Goal: Transaction & Acquisition: Purchase product/service

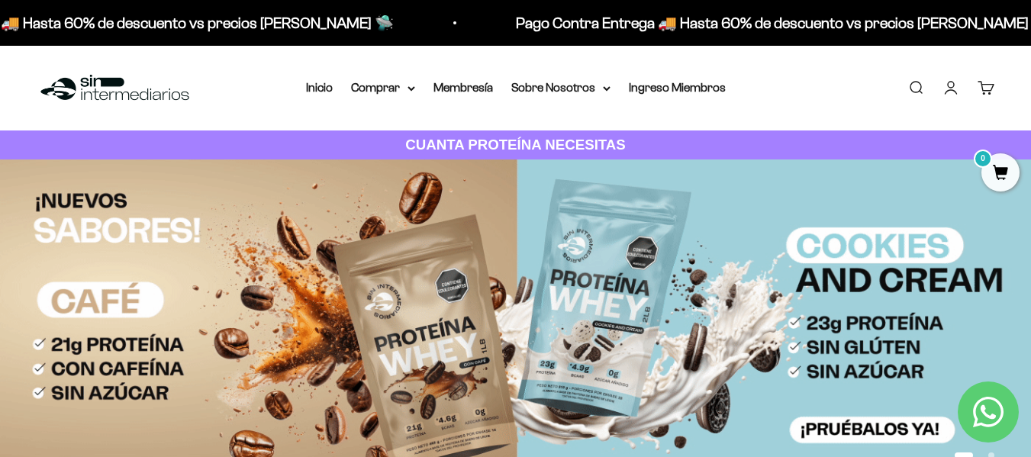
click at [955, 89] on link "Iniciar sesión" at bounding box center [950, 87] width 17 height 17
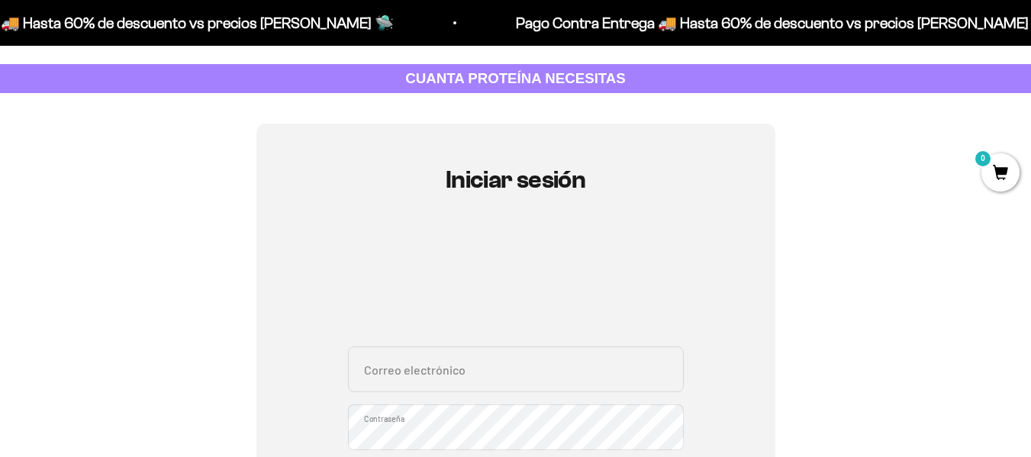
scroll to position [153, 0]
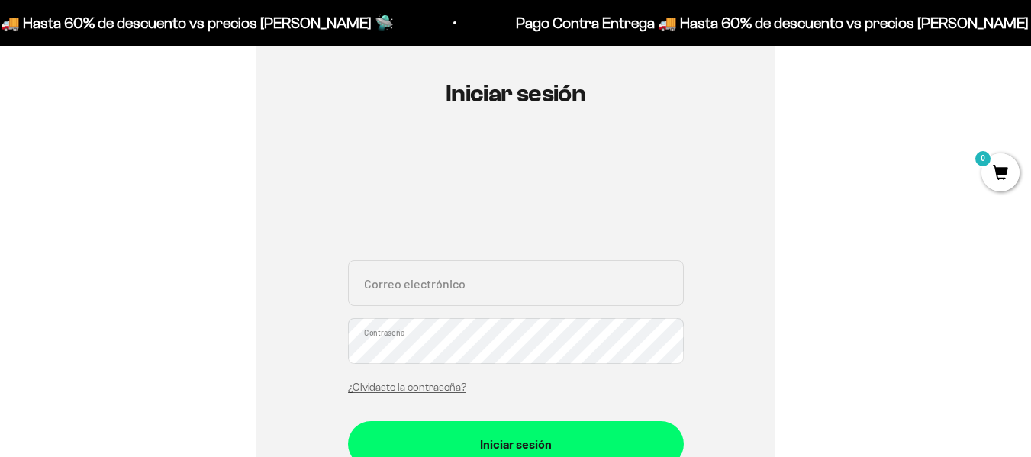
click at [523, 290] on input "Correo electrónico" at bounding box center [516, 283] width 336 height 46
click at [523, 291] on input "Correo electrónico" at bounding box center [516, 283] width 336 height 46
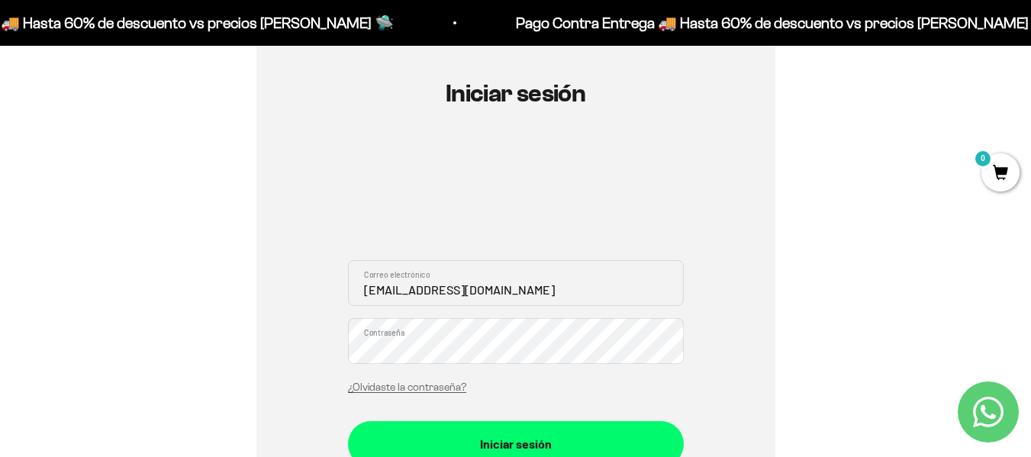
type input "[EMAIL_ADDRESS][DOMAIN_NAME]"
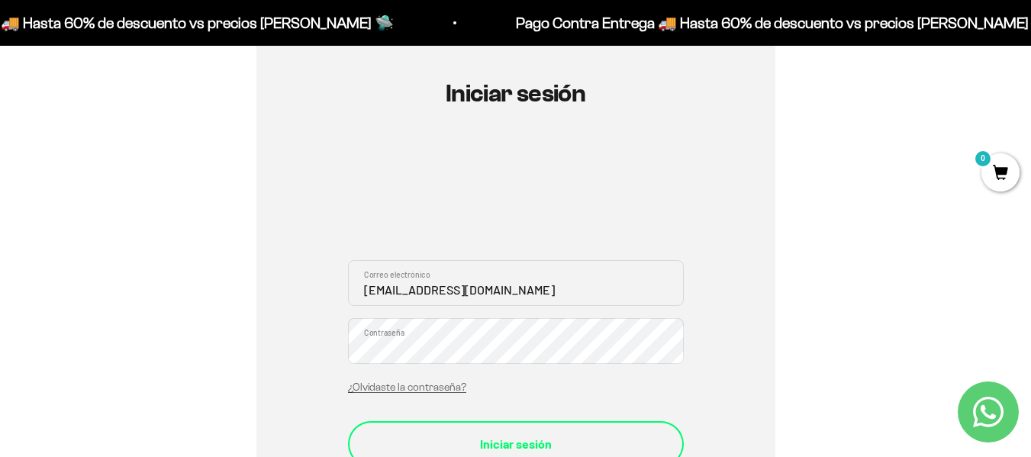
click at [523, 441] on div "Iniciar sesión" at bounding box center [515, 444] width 275 height 20
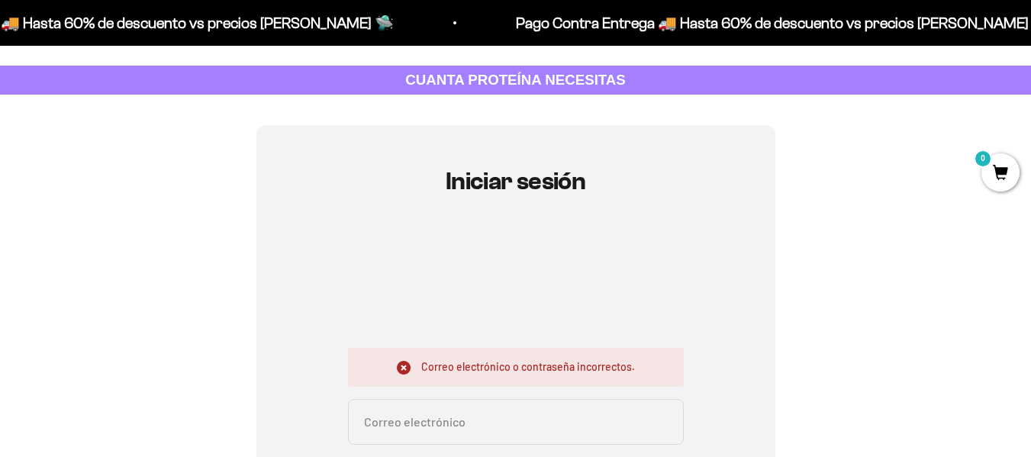
scroll to position [153, 0]
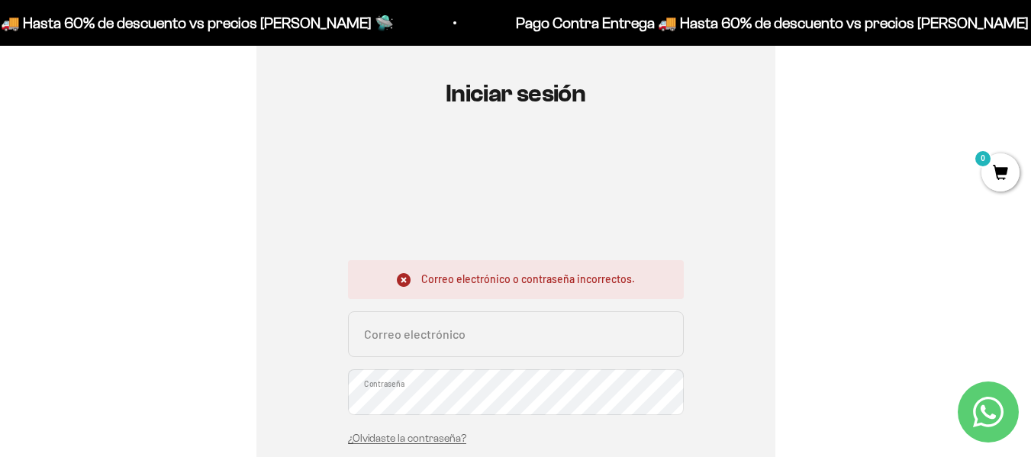
click at [574, 320] on input "Correo electrónico" at bounding box center [516, 334] width 336 height 46
click at [458, 351] on input "Correo electrónico" at bounding box center [516, 334] width 336 height 46
paste input "dsarmiento2009@gmail.com imdmj4133340L."
drag, startPoint x: 520, startPoint y: 340, endPoint x: 650, endPoint y: 352, distance: 130.3
click at [650, 352] on input "dsarmiento2009@gmail.com imdmj4133340L." at bounding box center [516, 334] width 336 height 46
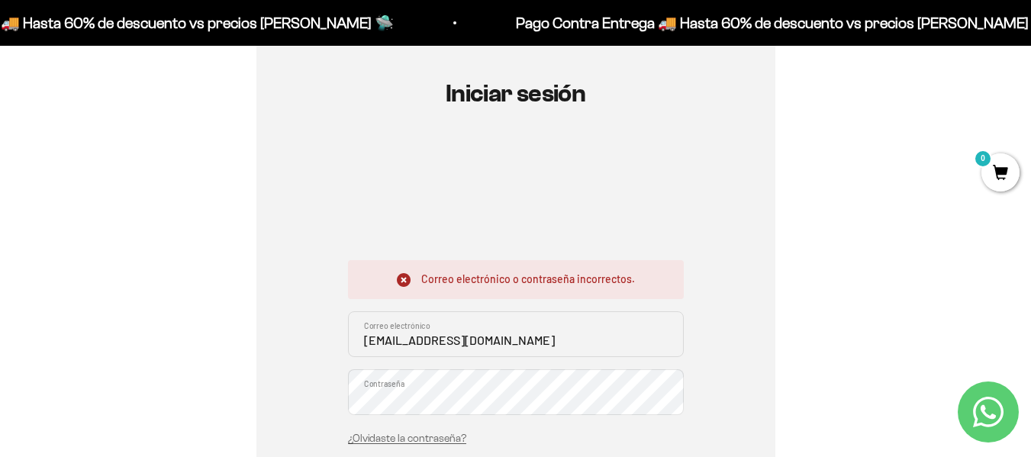
type input "[EMAIL_ADDRESS][DOMAIN_NAME]"
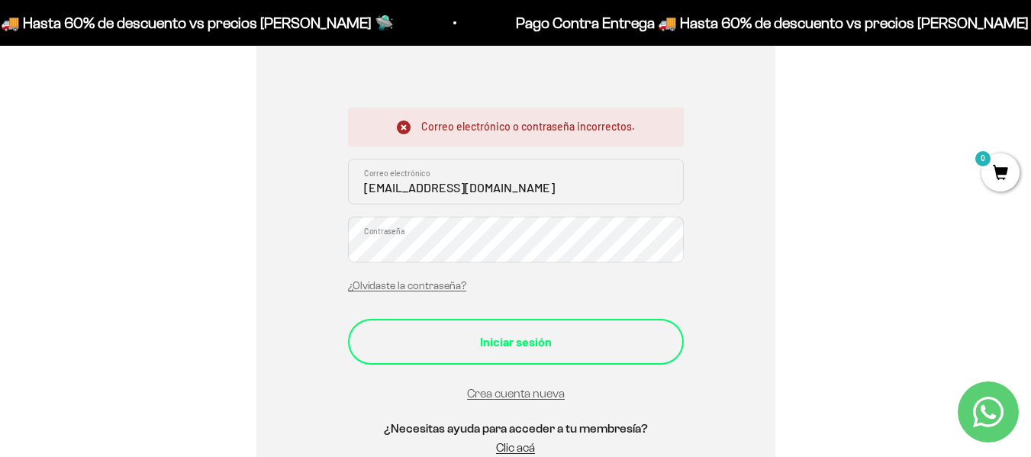
click at [535, 351] on div "Iniciar sesión" at bounding box center [515, 342] width 275 height 20
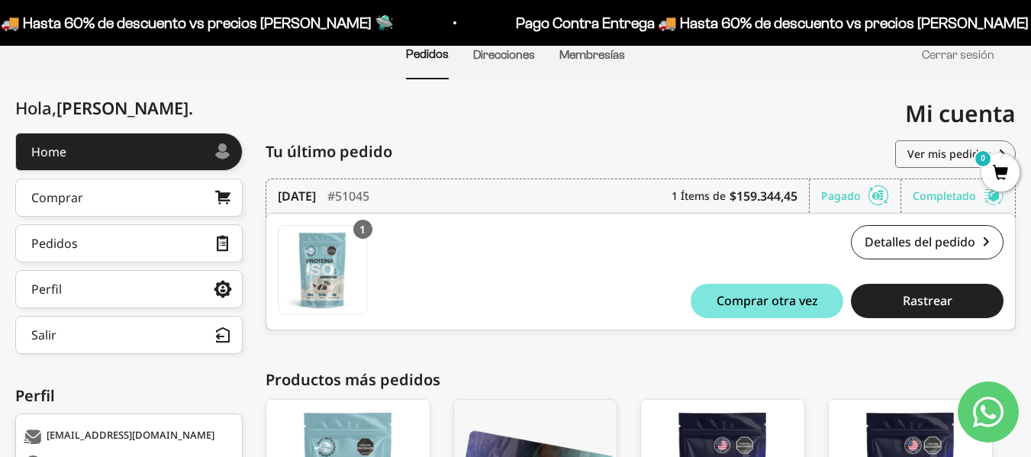
scroll to position [127, 0]
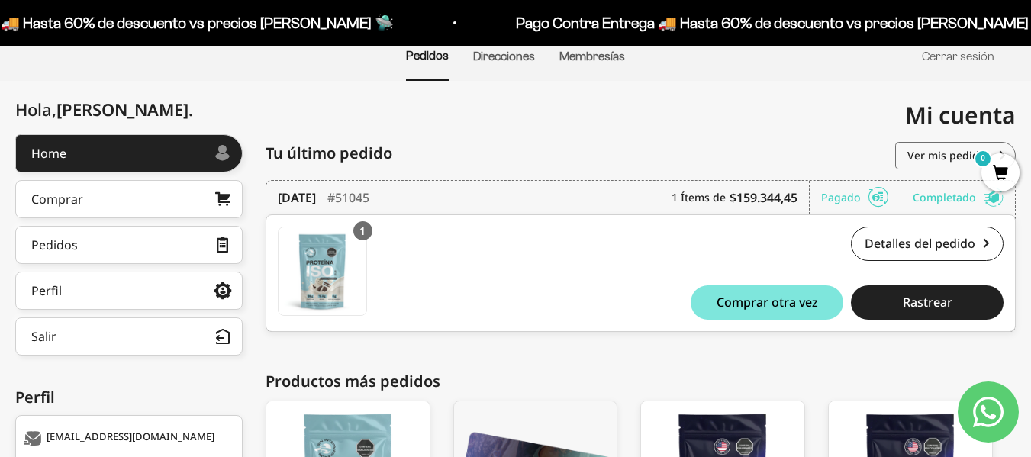
click at [781, 301] on span "Comprar otra vez" at bounding box center [766, 302] width 101 height 12
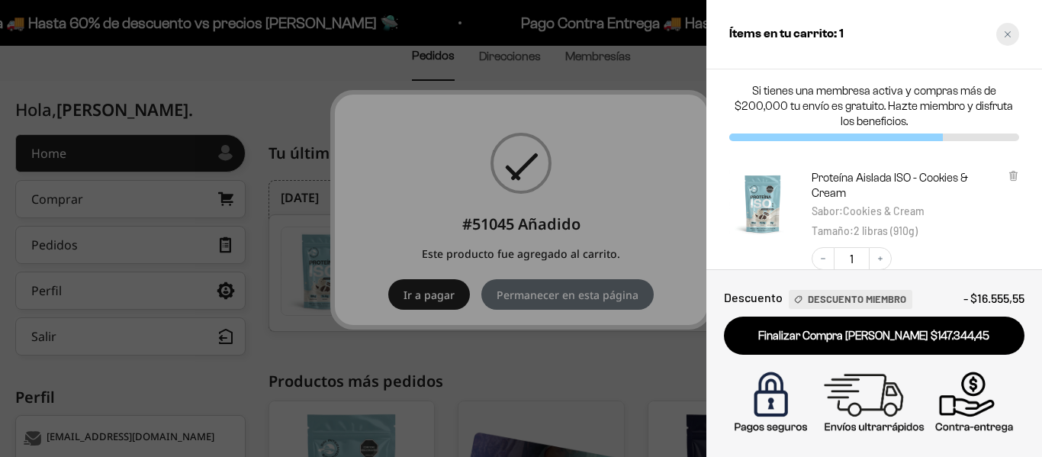
click at [1003, 42] on div "Close cart" at bounding box center [1008, 34] width 23 height 23
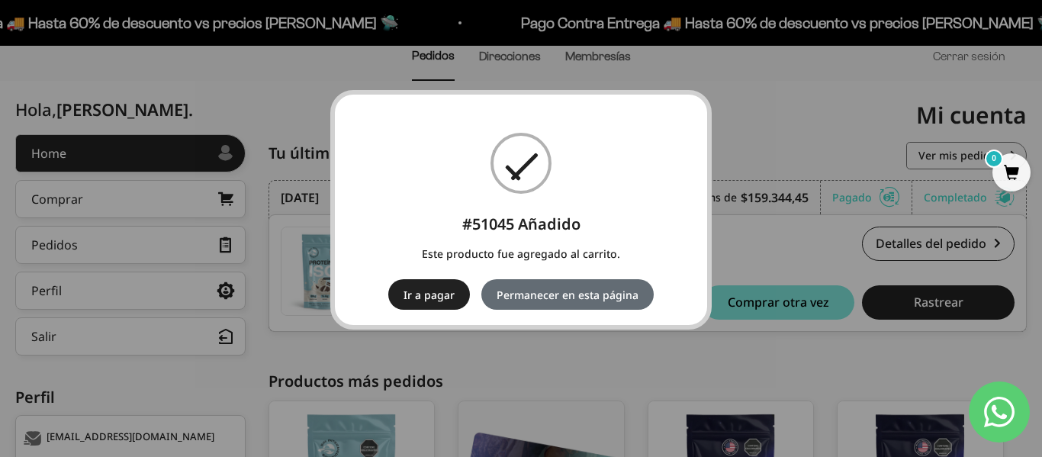
click at [539, 298] on button "Permanecer en esta página" at bounding box center [567, 294] width 172 height 31
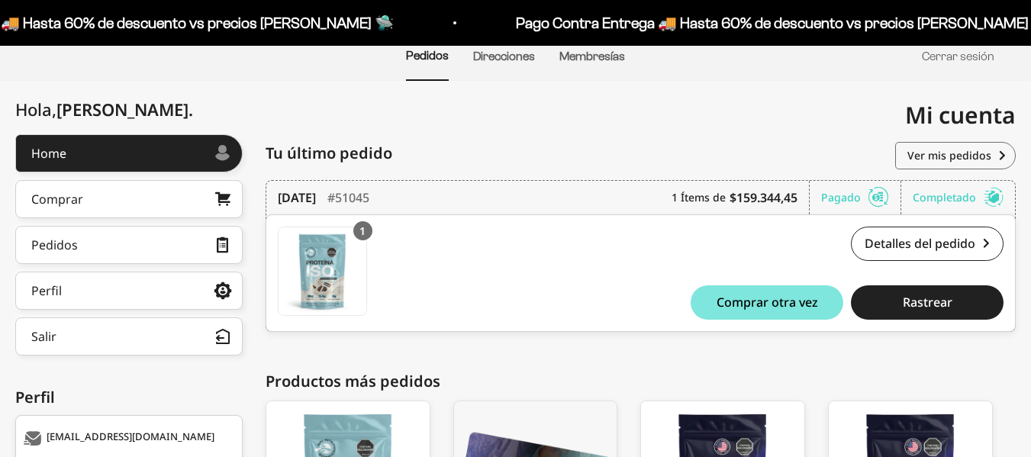
scroll to position [127, 0]
click at [149, 192] on link "Comprar" at bounding box center [128, 199] width 227 height 38
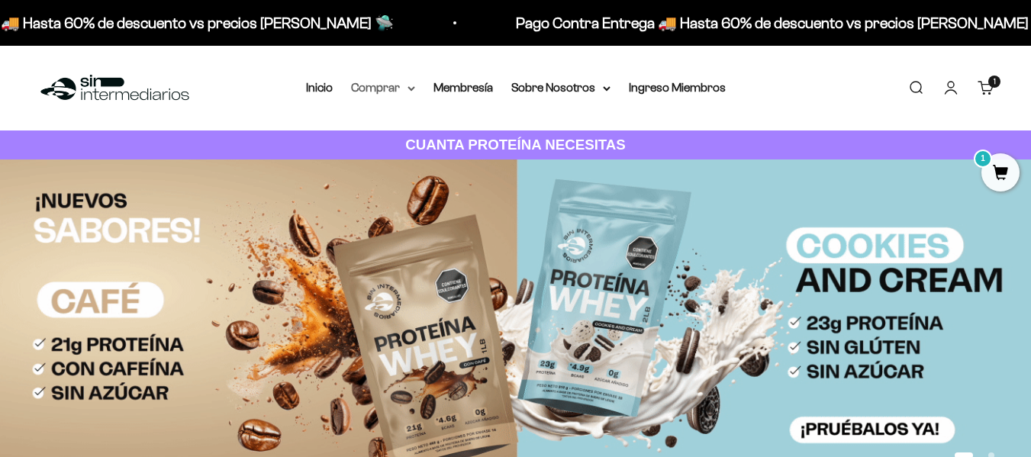
click at [412, 80] on summary "Comprar" at bounding box center [383, 88] width 64 height 20
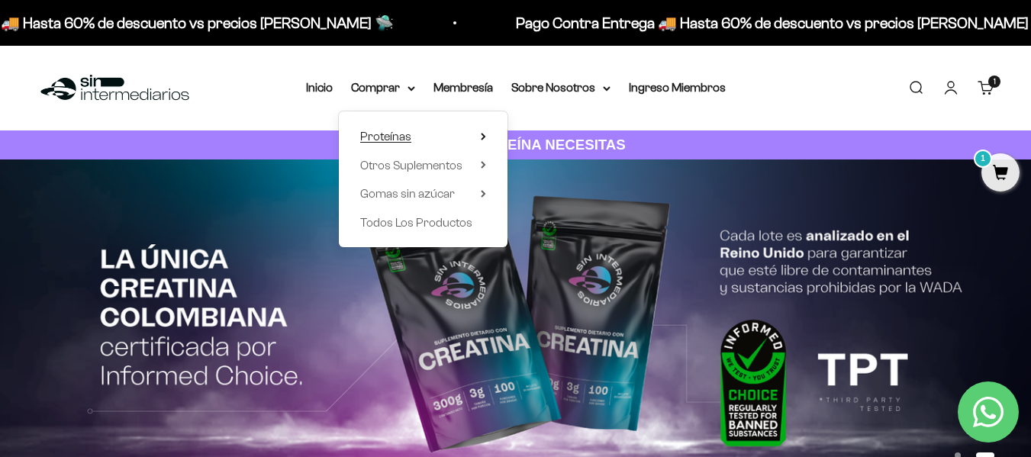
click at [481, 131] on summary "Proteínas" at bounding box center [423, 137] width 126 height 20
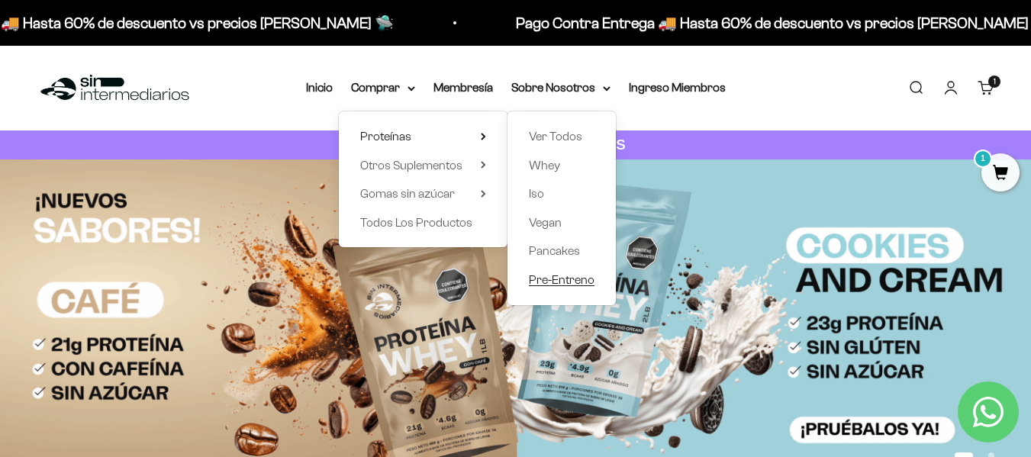
click at [580, 280] on span "Pre-Entreno" at bounding box center [562, 279] width 66 height 13
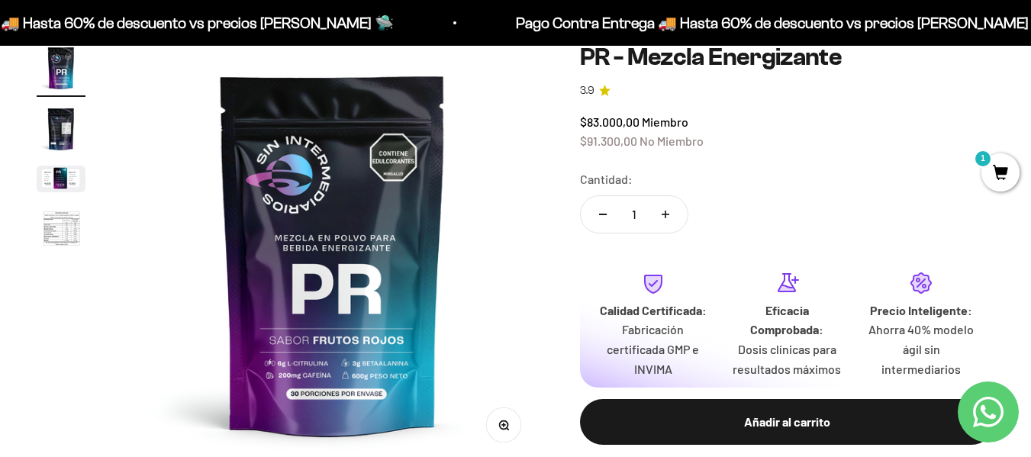
click at [74, 175] on img "Ir al artículo 3" at bounding box center [61, 179] width 49 height 27
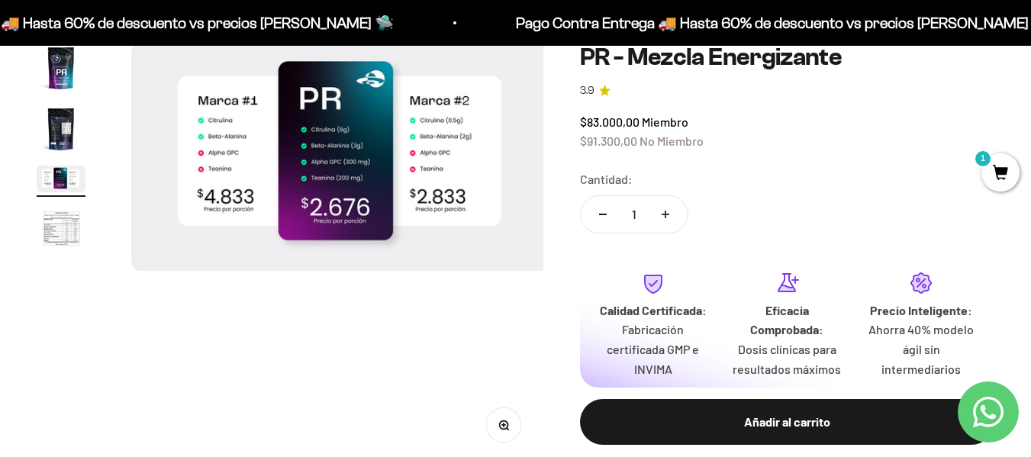
scroll to position [0, 861]
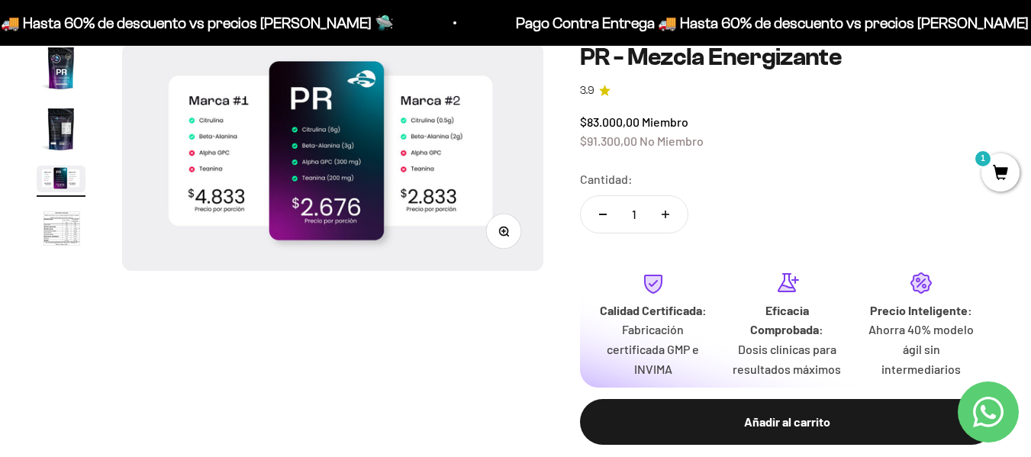
click at [80, 213] on img "Ir al artículo 4" at bounding box center [61, 229] width 49 height 50
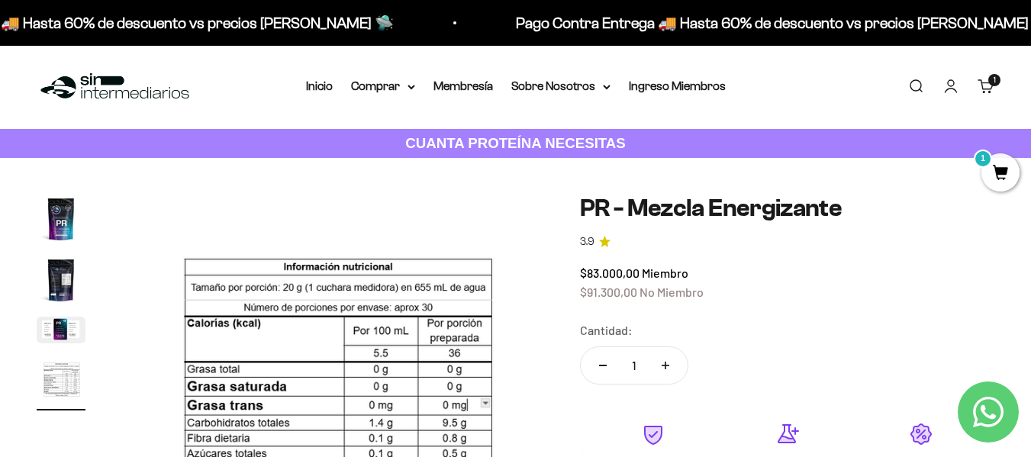
scroll to position [0, 0]
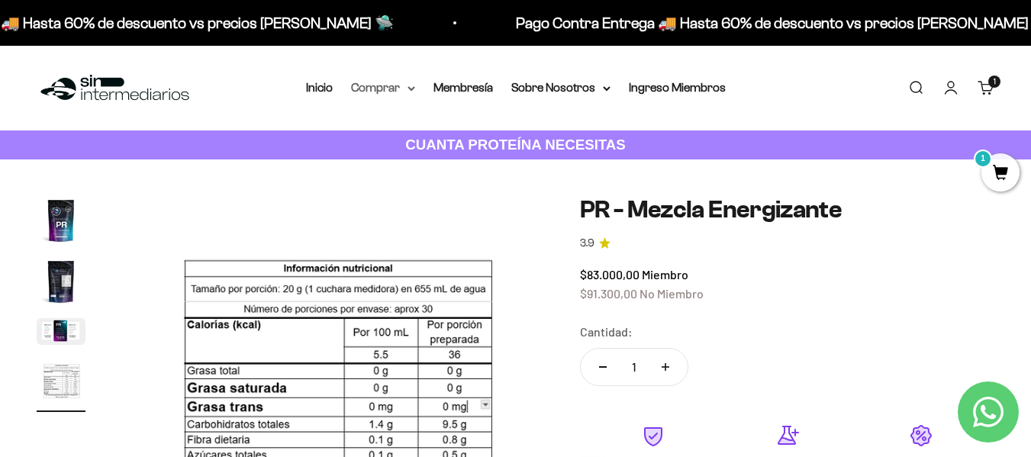
click at [406, 86] on summary "Comprar" at bounding box center [383, 88] width 64 height 20
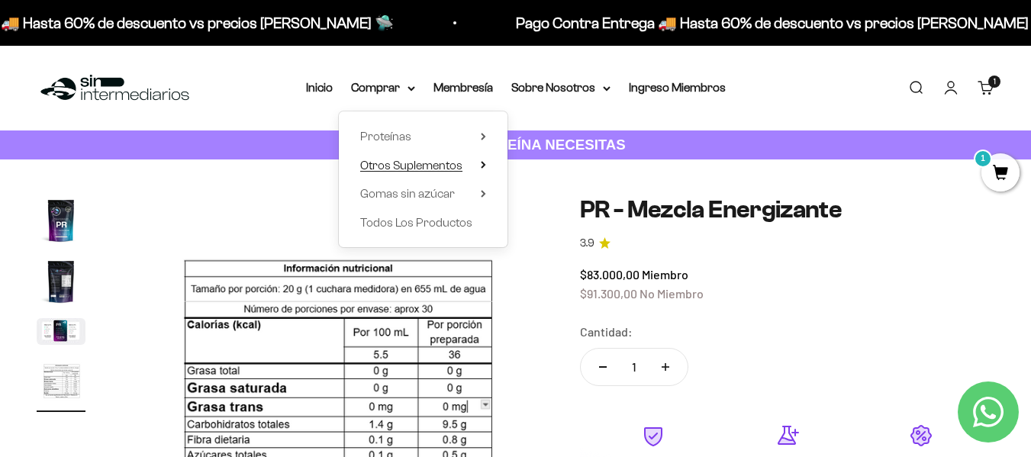
click at [481, 169] on summary "Otros Suplementos" at bounding box center [423, 166] width 126 height 20
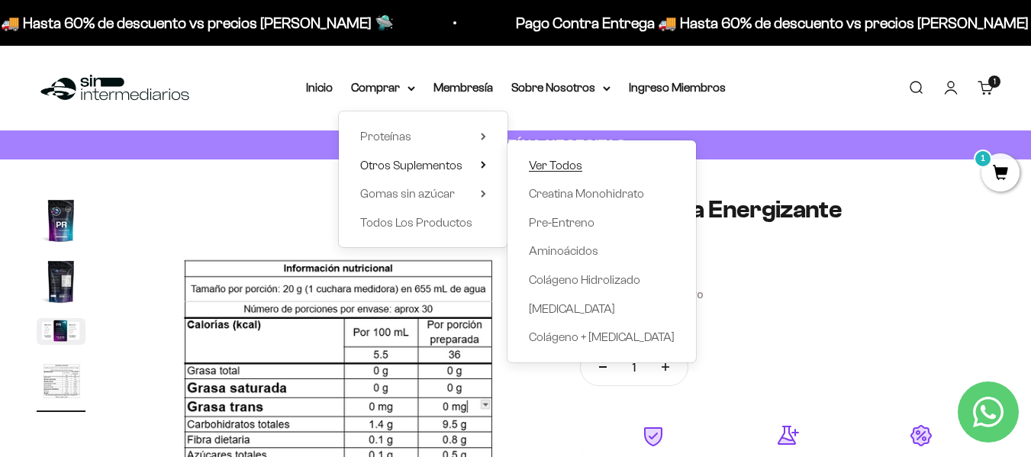
click at [557, 162] on span "Ver Todos" at bounding box center [555, 165] width 53 height 13
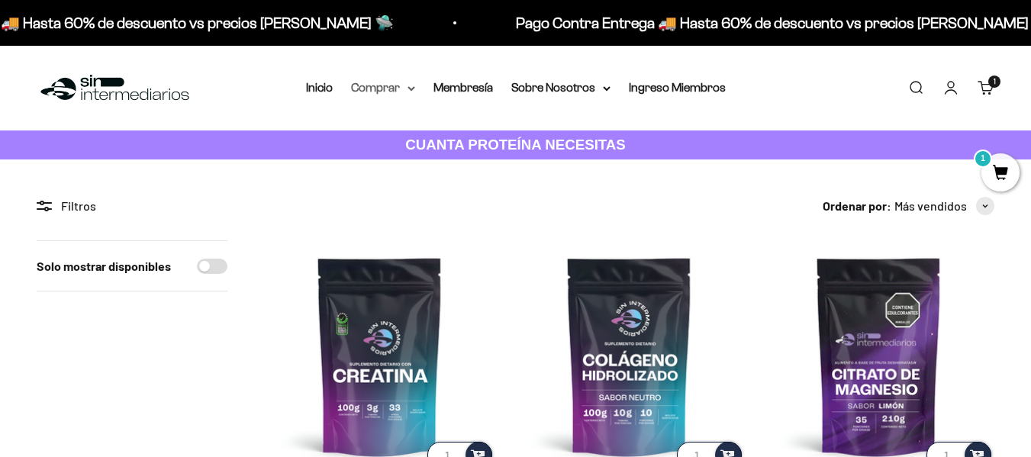
click at [413, 89] on icon at bounding box center [411, 88] width 6 height 3
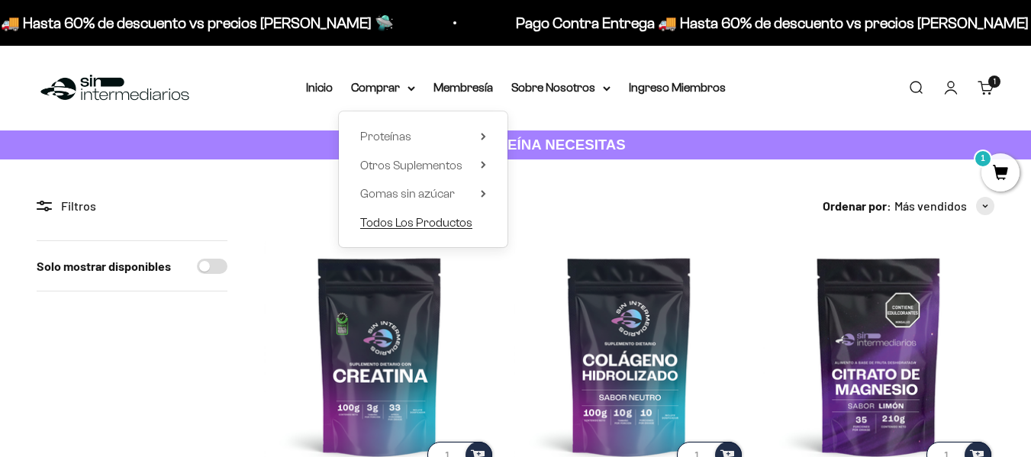
click at [424, 220] on span "Todos Los Productos" at bounding box center [416, 222] width 112 height 13
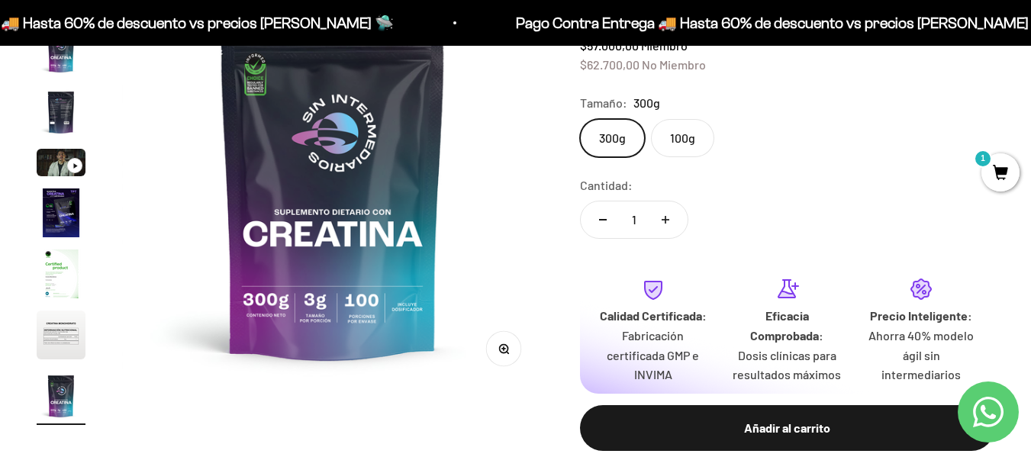
scroll to position [153, 0]
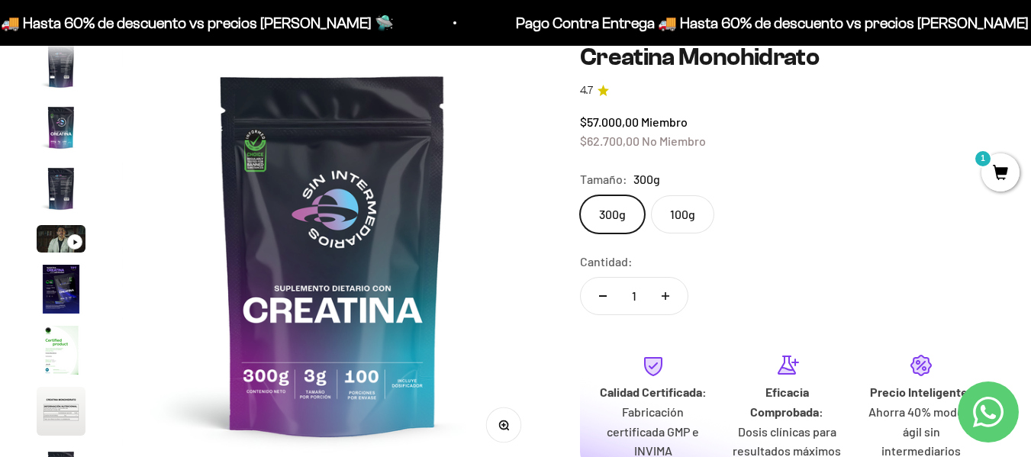
click at [662, 219] on label "100g" at bounding box center [682, 214] width 63 height 38
click at [580, 195] on input "100g" at bounding box center [579, 195] width 1 height 1
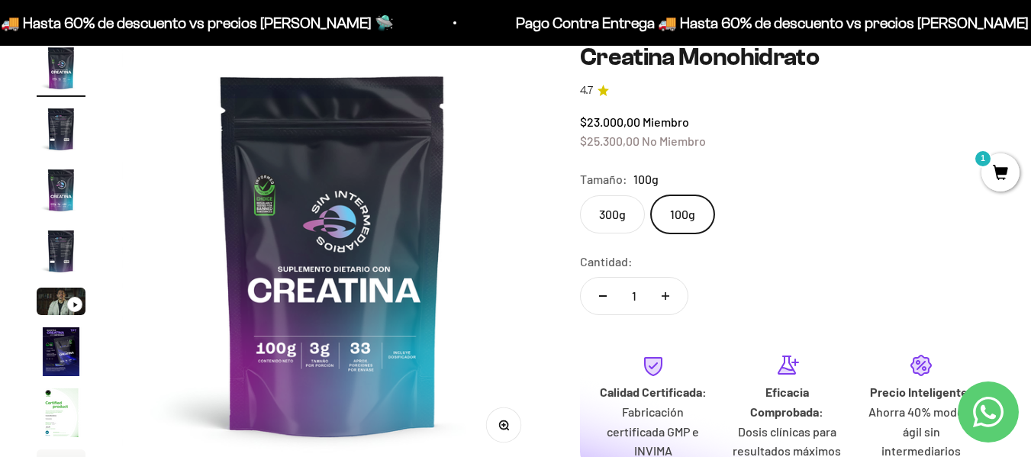
click at [626, 227] on label "300g" at bounding box center [612, 214] width 65 height 38
click at [580, 195] on input "300g" at bounding box center [579, 195] width 1 height 1
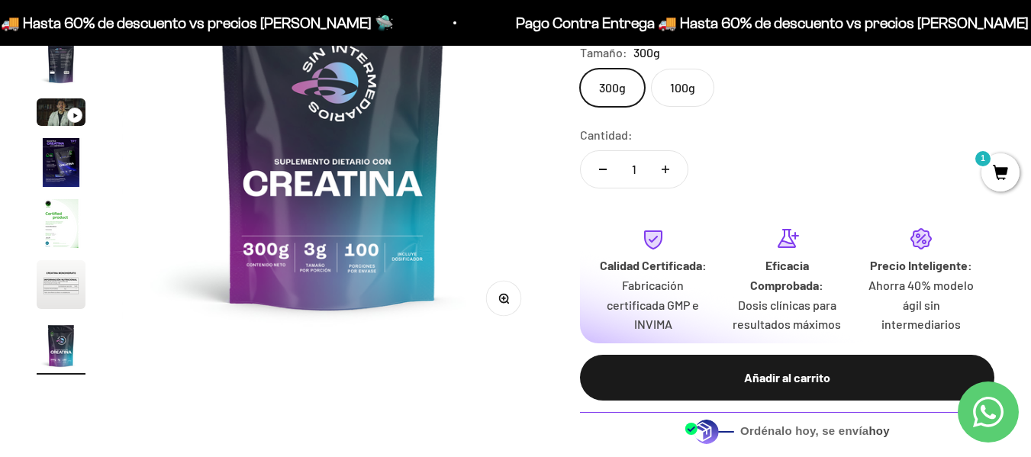
scroll to position [305, 0]
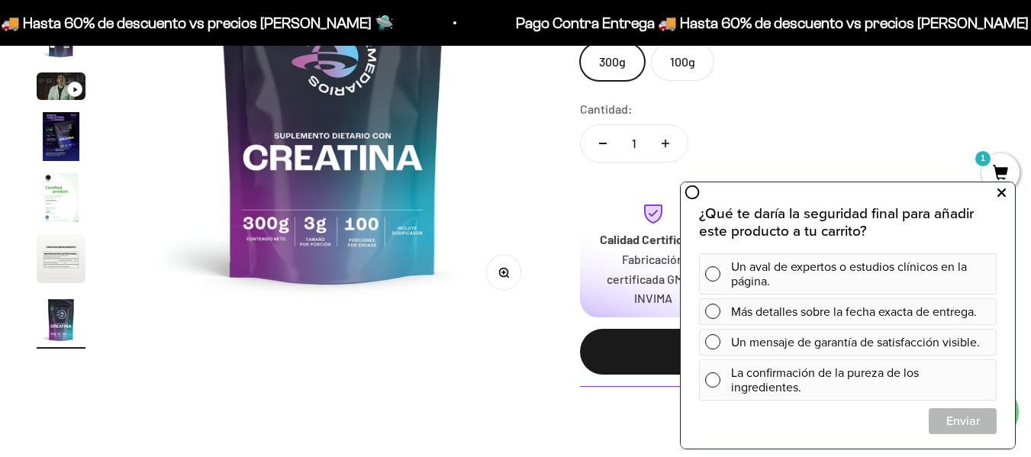
click at [997, 185] on icon at bounding box center [1001, 193] width 8 height 20
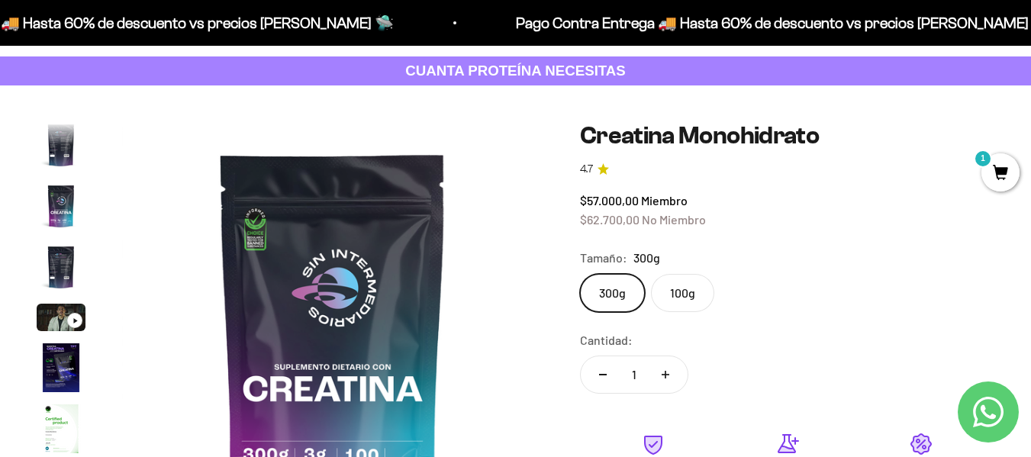
scroll to position [0, 0]
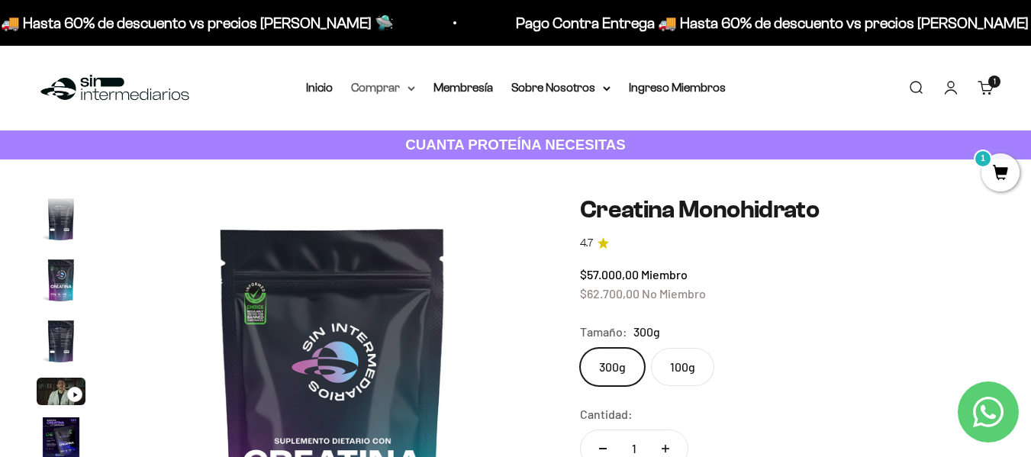
click at [404, 84] on summary "Comprar" at bounding box center [383, 88] width 64 height 20
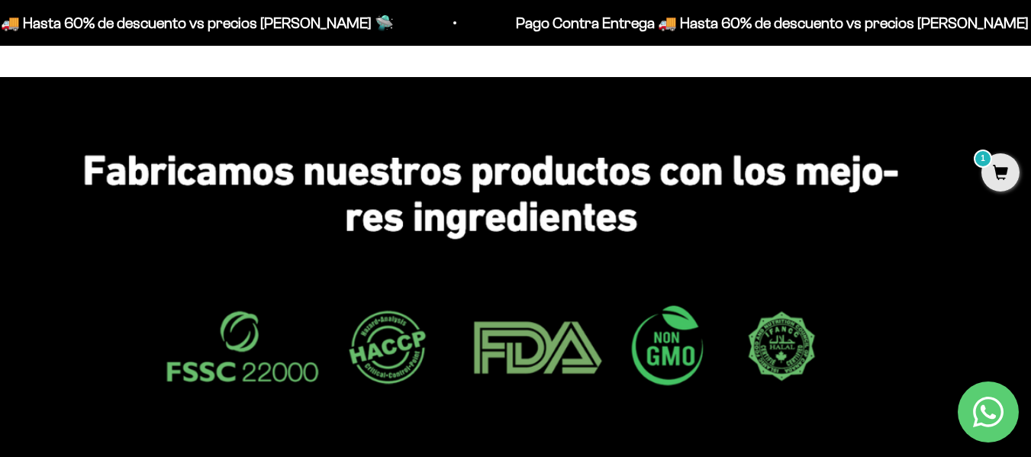
scroll to position [3281, 0]
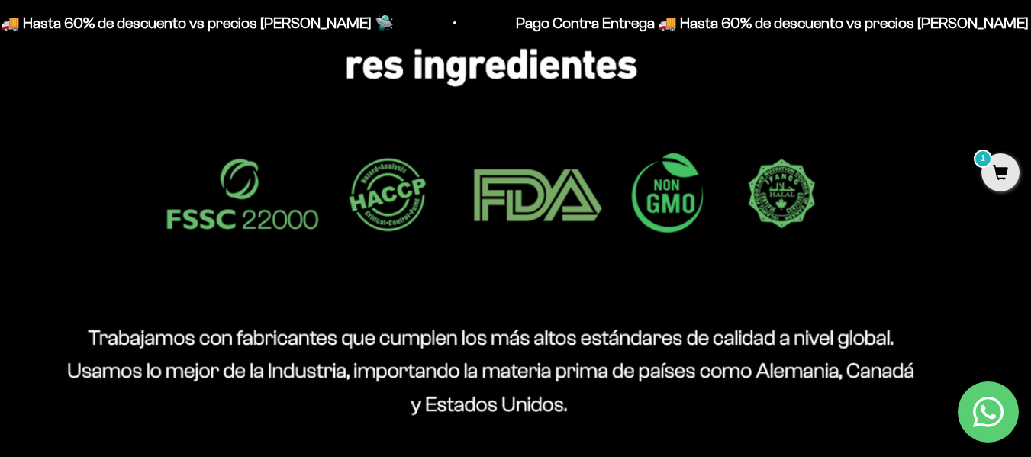
click at [782, 167] on img at bounding box center [515, 208] width 1031 height 568
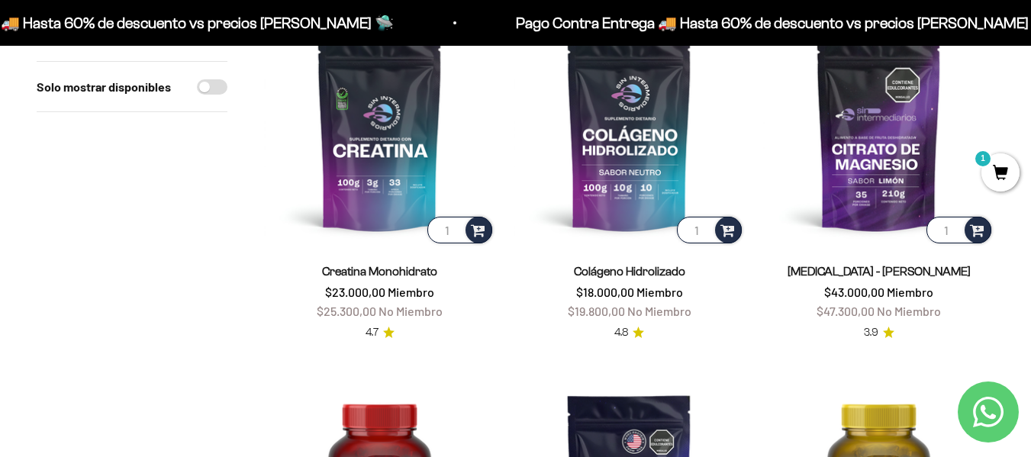
scroll to position [229, 0]
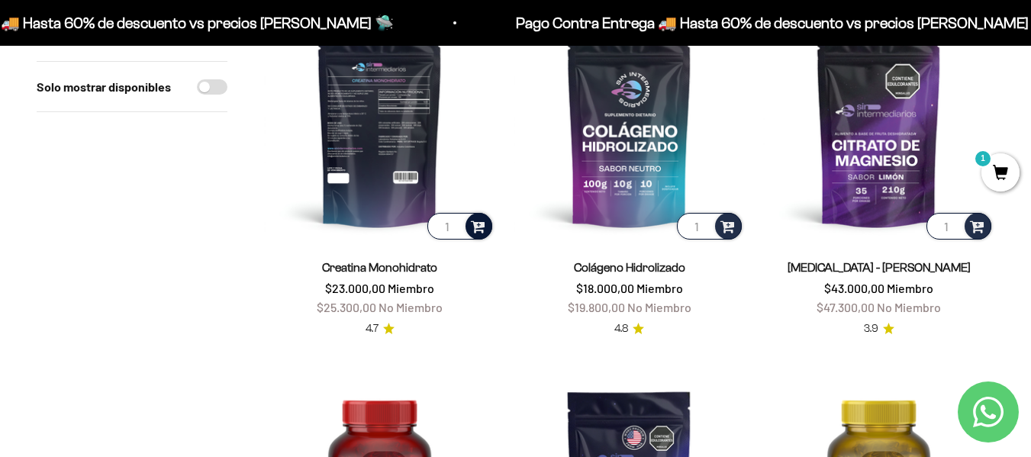
click at [485, 236] on div at bounding box center [478, 226] width 27 height 27
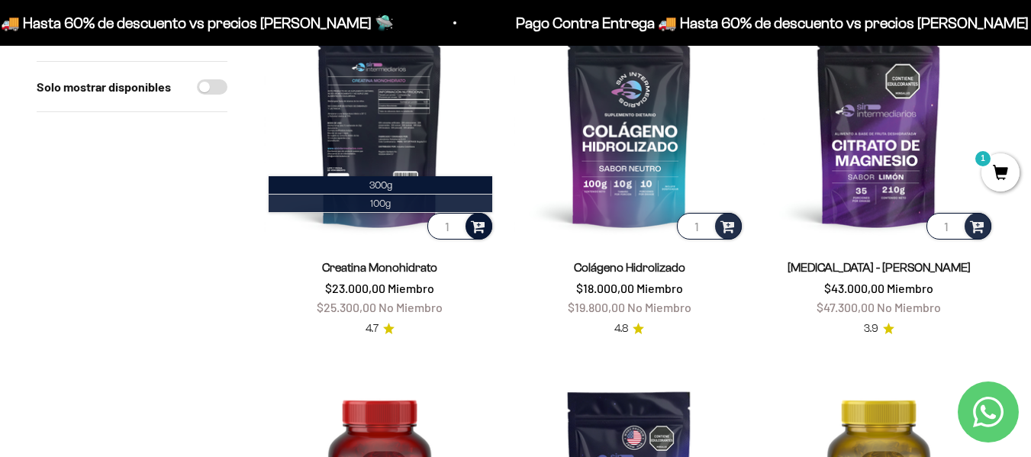
click at [375, 201] on span "100g" at bounding box center [380, 203] width 21 height 11
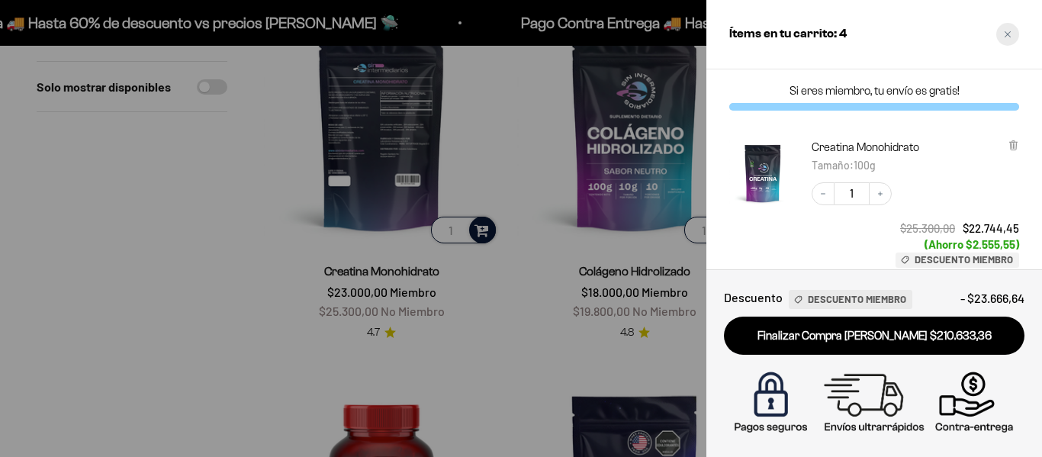
click at [1009, 36] on icon "Close cart" at bounding box center [1008, 35] width 8 height 8
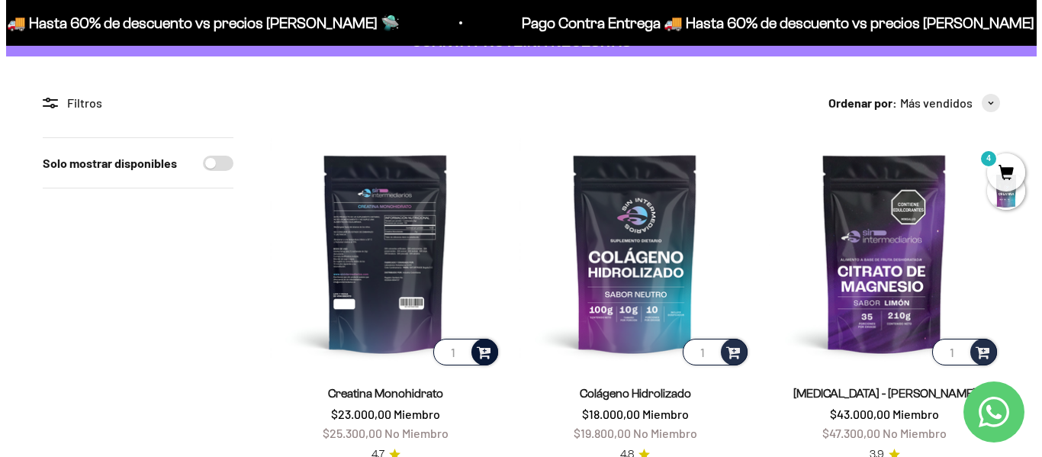
scroll to position [0, 0]
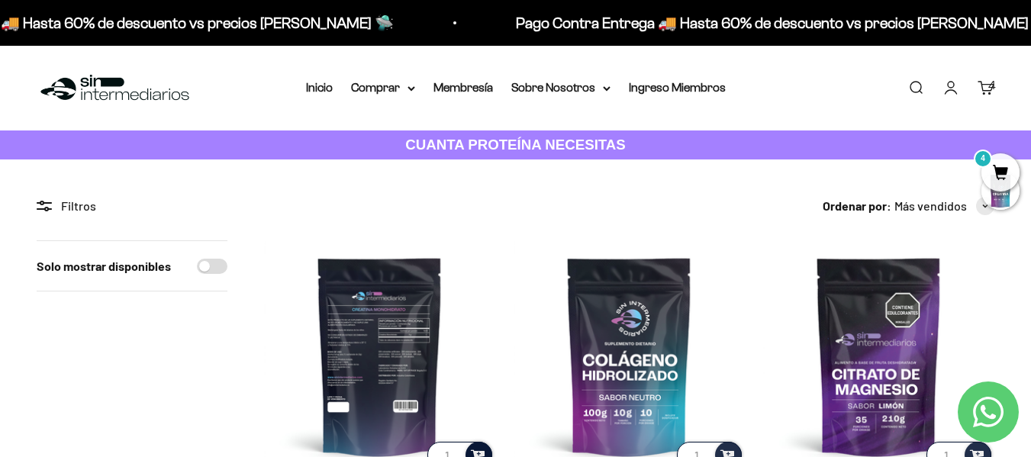
click at [982, 85] on link "Carrito 4" at bounding box center [985, 87] width 17 height 17
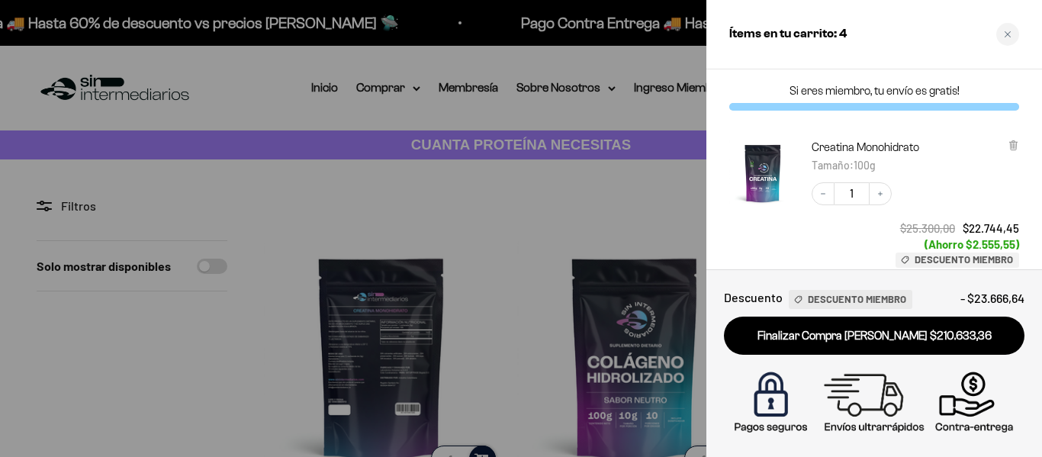
click at [790, 29] on h2 "Ítems en tu carrito: 4" at bounding box center [788, 34] width 118 height 20
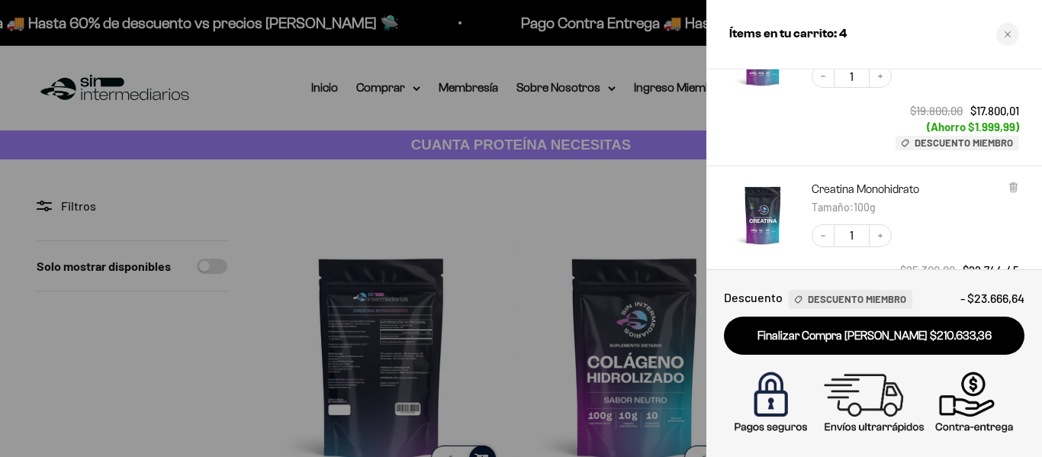
scroll to position [305, 0]
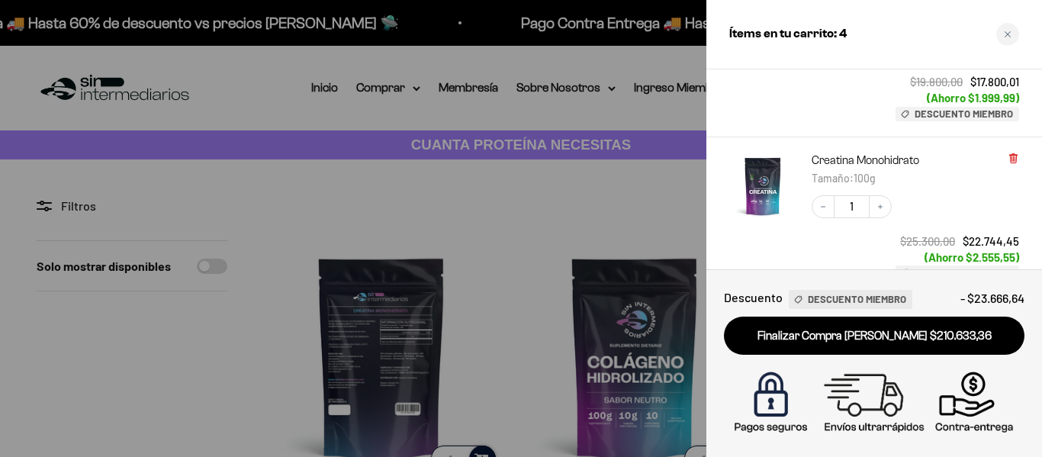
click at [1010, 154] on icon at bounding box center [1013, 158] width 11 height 11
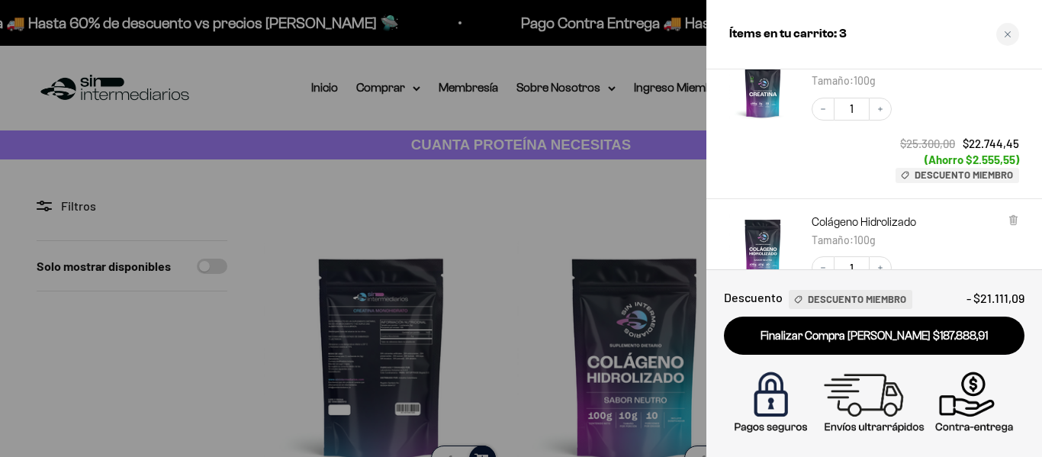
scroll to position [0, 0]
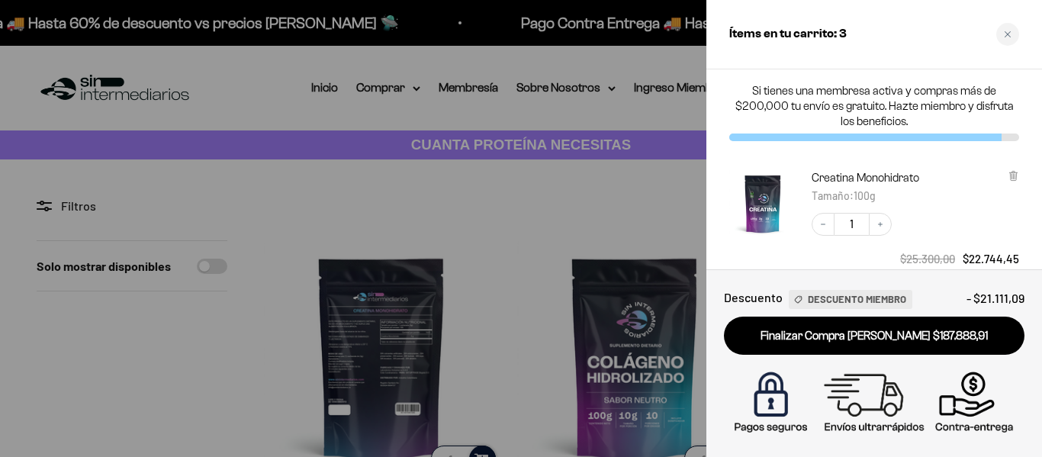
click at [1008, 138] on div at bounding box center [874, 138] width 290 height 8
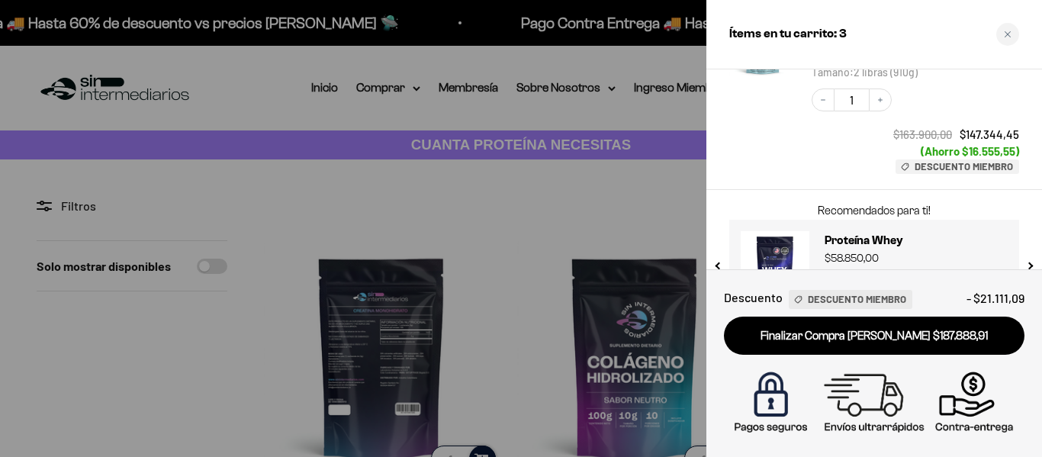
scroll to position [530, 0]
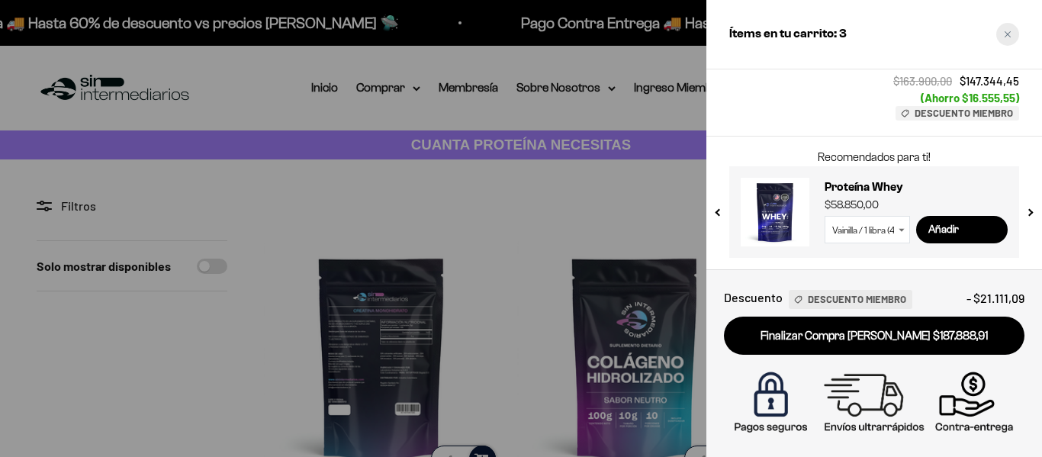
click at [1010, 33] on icon "Close cart" at bounding box center [1008, 35] width 8 height 8
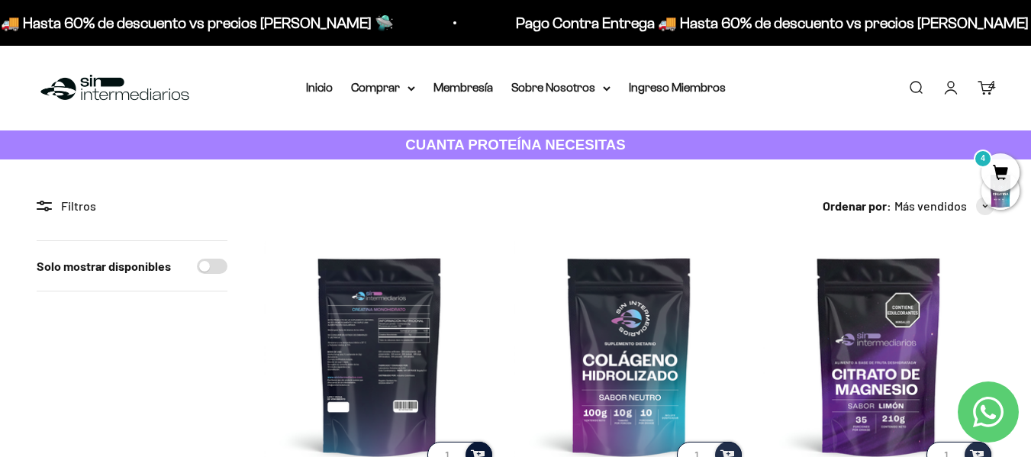
click at [984, 96] on link "Carrito 4" at bounding box center [985, 87] width 17 height 17
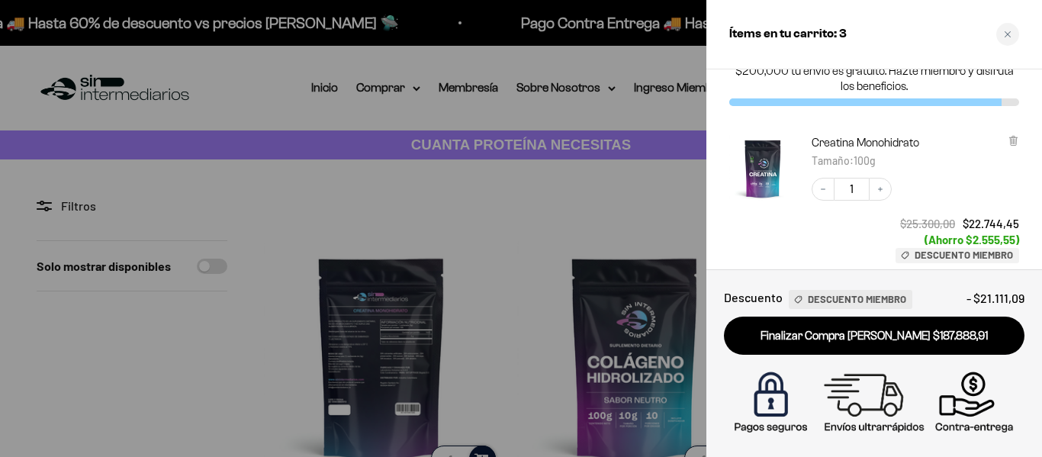
scroll to position [0, 0]
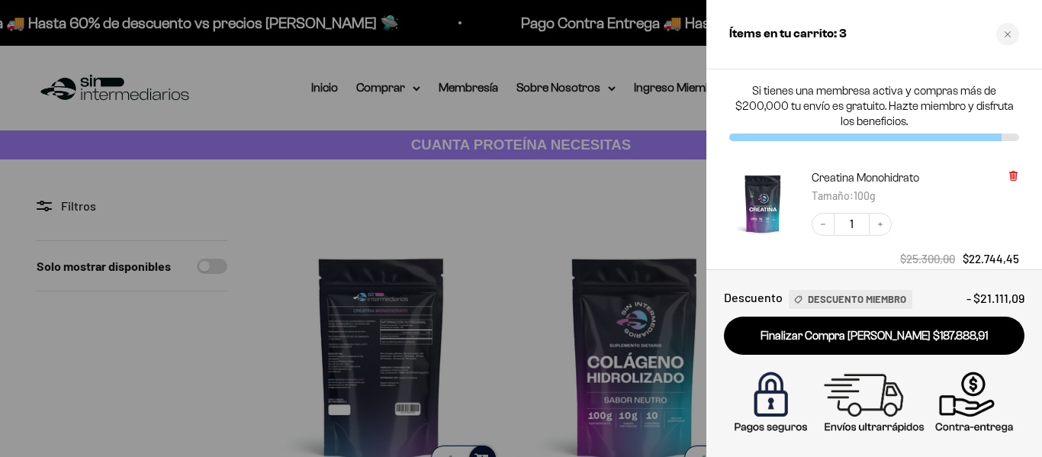
click at [1016, 175] on icon at bounding box center [1013, 176] width 6 height 8
click at [1015, 174] on icon at bounding box center [1013, 175] width 3 height 8
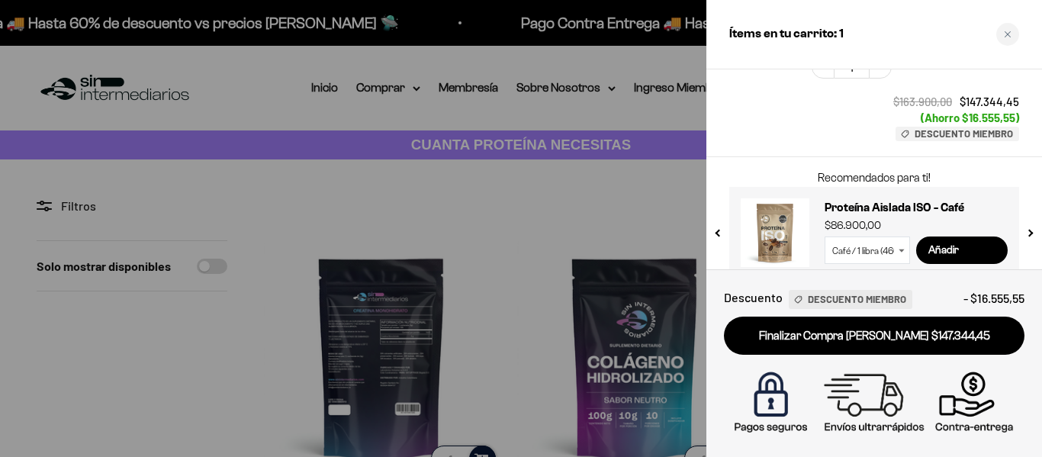
scroll to position [212, 0]
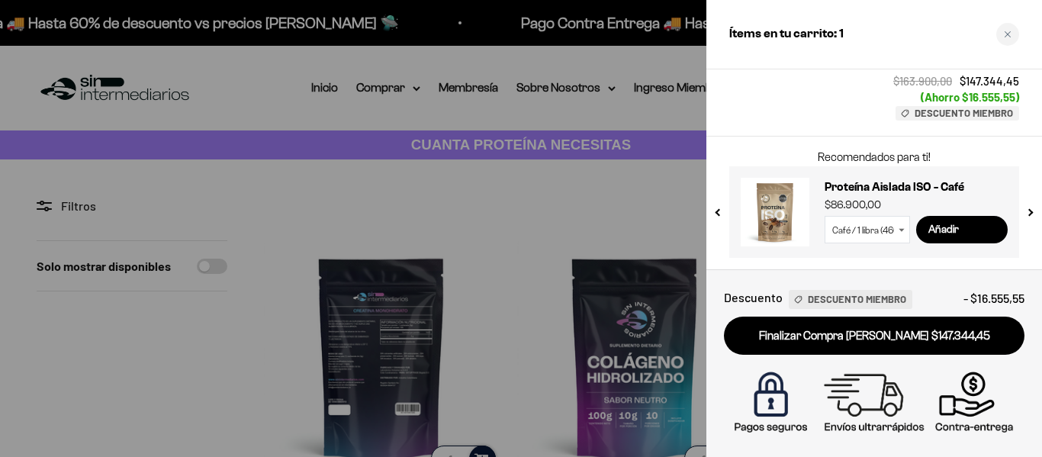
click at [892, 224] on select "Café / 1 libra (460g) Café / 2 libras (910g)" at bounding box center [867, 229] width 85 height 27
select select "42651621884113"
click at [825, 216] on select "Café / 1 libra (460g) Café / 2 libras (910g)" at bounding box center [867, 229] width 85 height 27
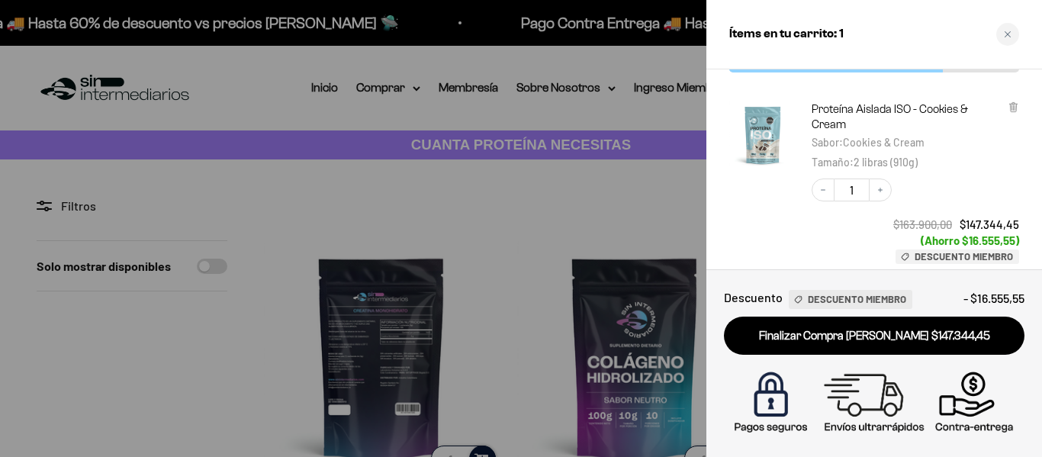
scroll to position [0, 0]
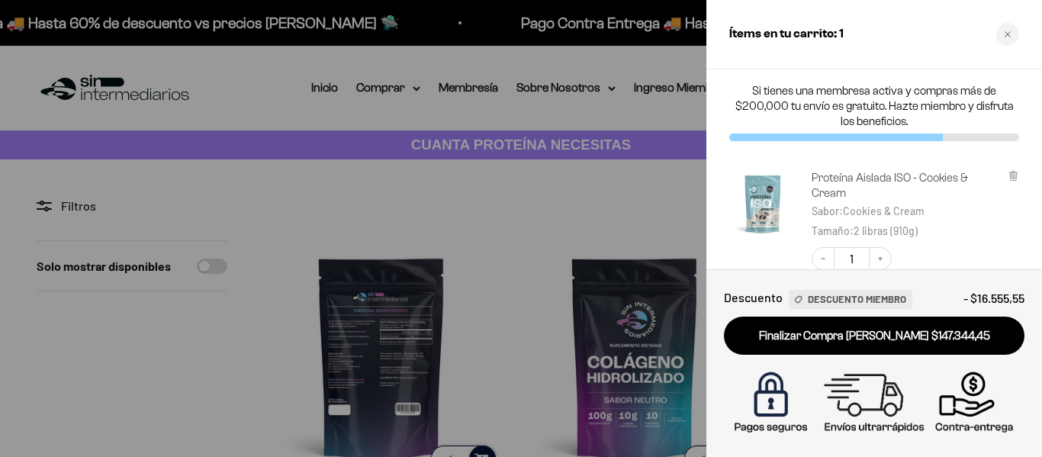
click at [843, 182] on link "Proteína Aislada ISO - Cookies & Cream" at bounding box center [906, 185] width 188 height 31
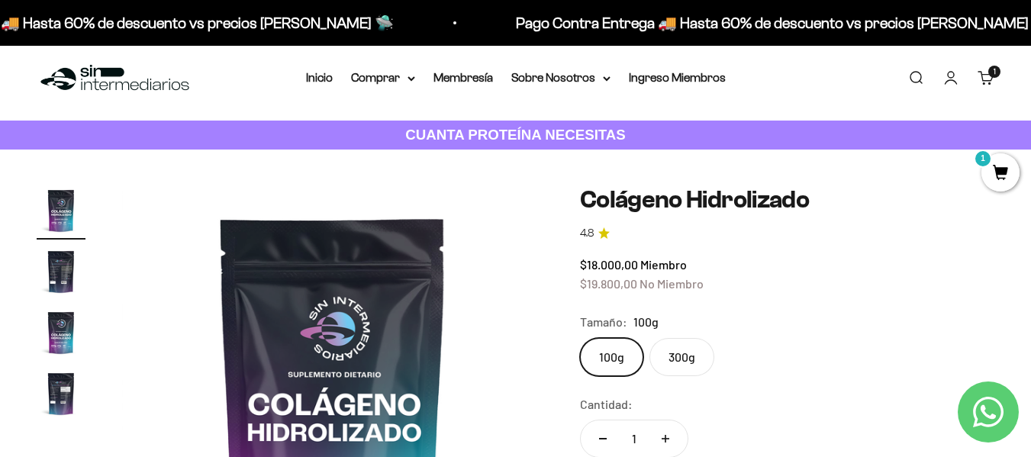
scroll to position [76, 0]
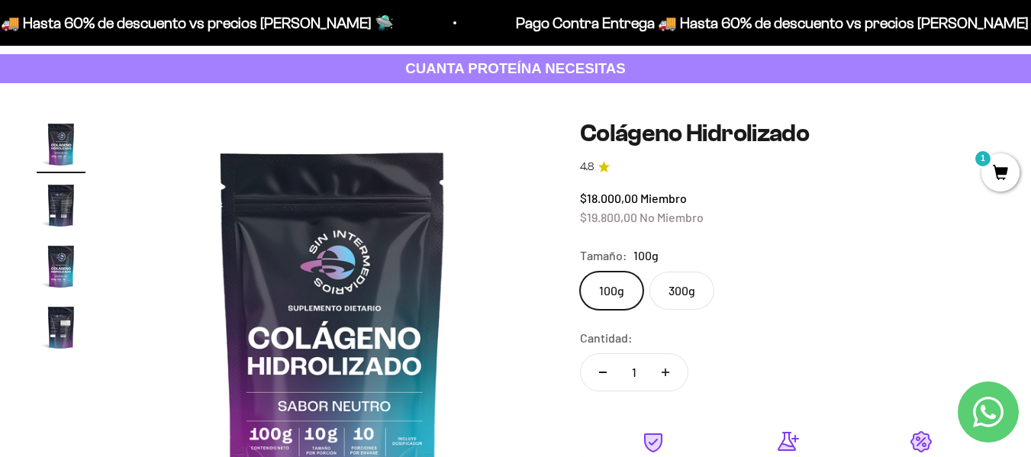
click at [701, 285] on label "300g" at bounding box center [681, 291] width 65 height 38
click at [580, 272] on input "300g" at bounding box center [579, 271] width 1 height 1
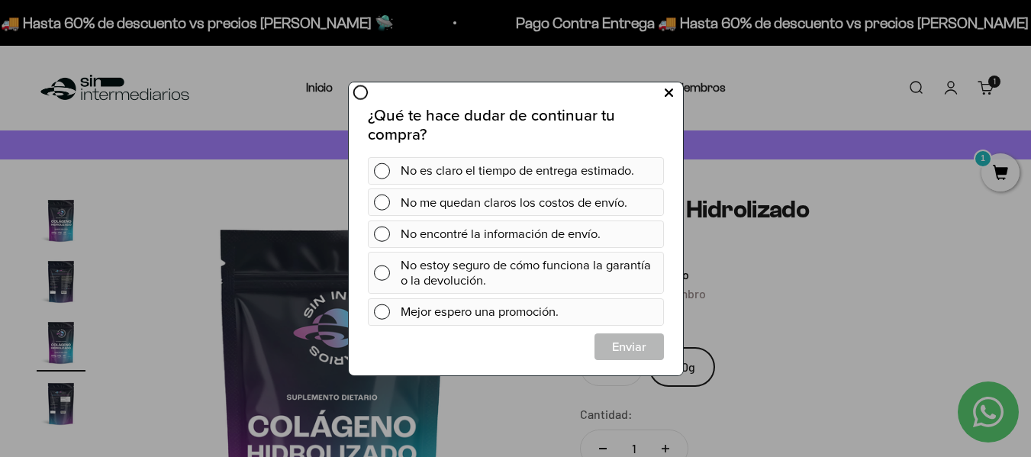
click at [671, 92] on icon at bounding box center [668, 92] width 8 height 21
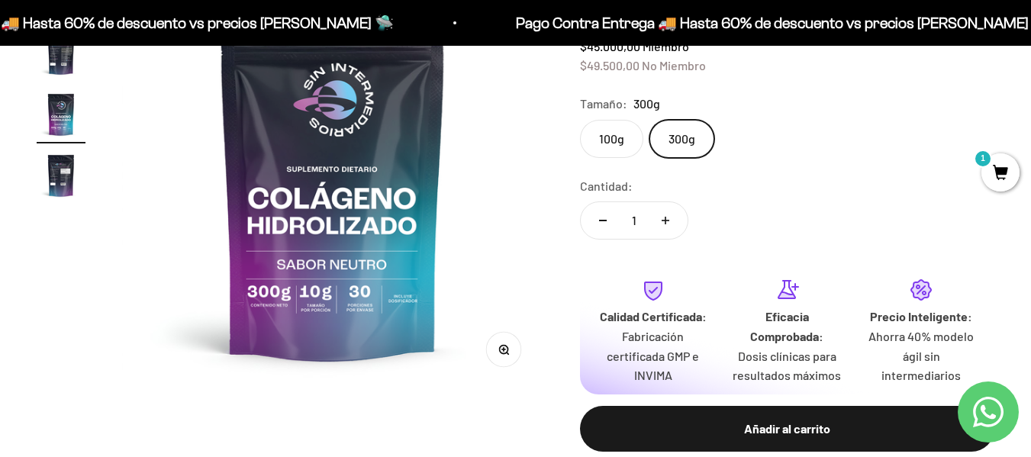
scroll to position [229, 0]
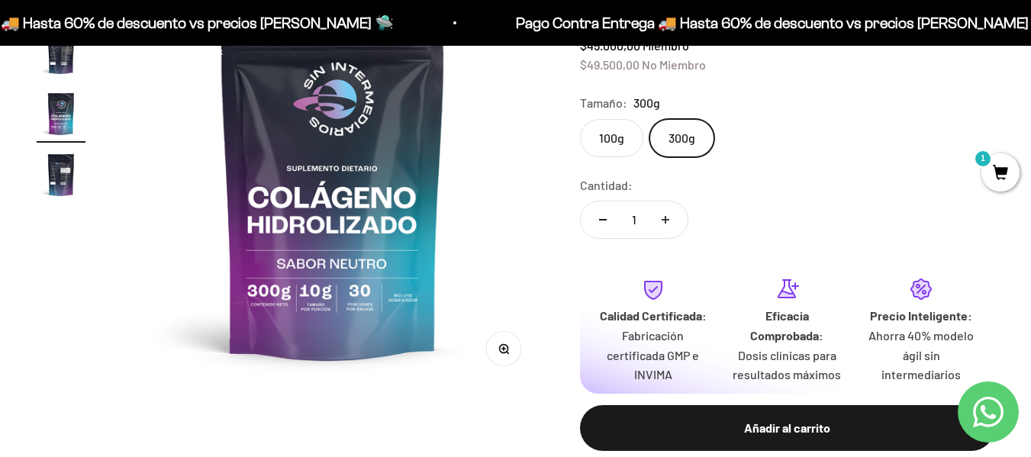
click at [621, 147] on label "100g" at bounding box center [611, 138] width 63 height 38
click at [580, 119] on input "100g" at bounding box center [579, 118] width 1 height 1
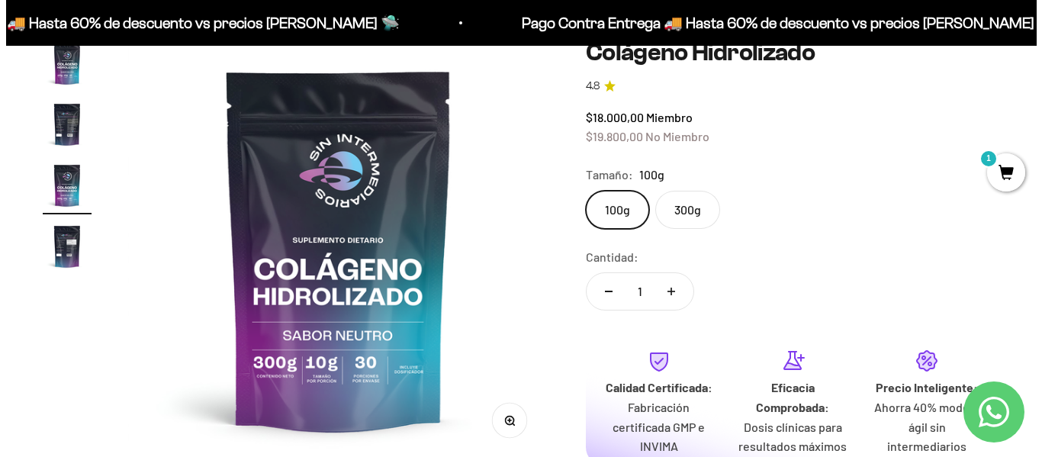
scroll to position [229, 0]
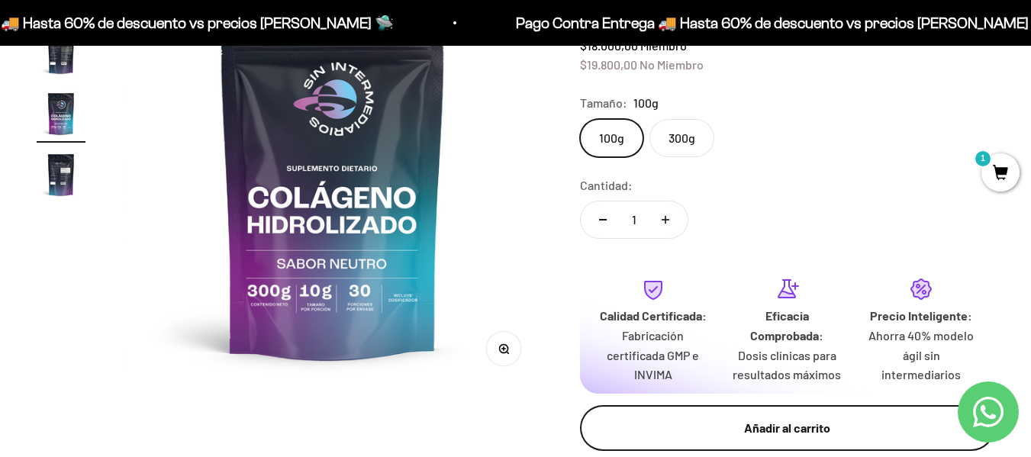
click at [839, 433] on div "Añadir al carrito" at bounding box center [786, 428] width 353 height 20
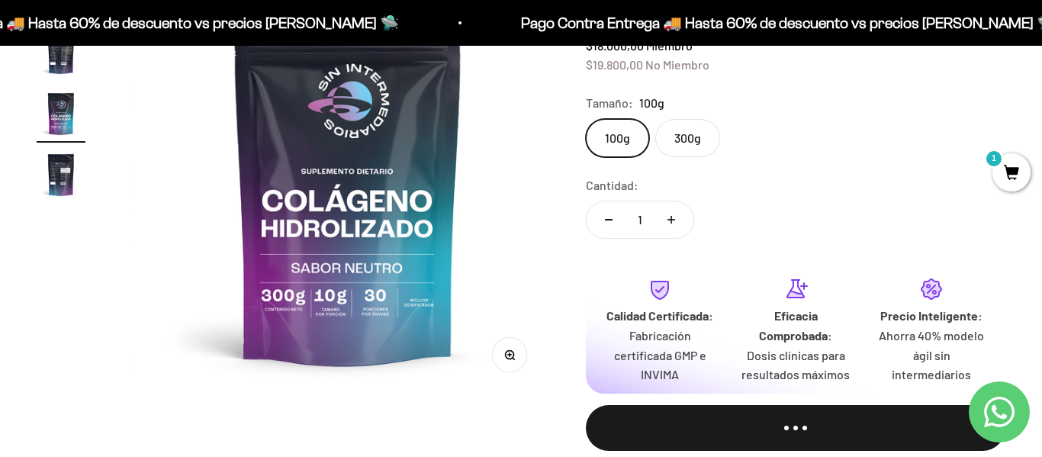
scroll to position [0, 873]
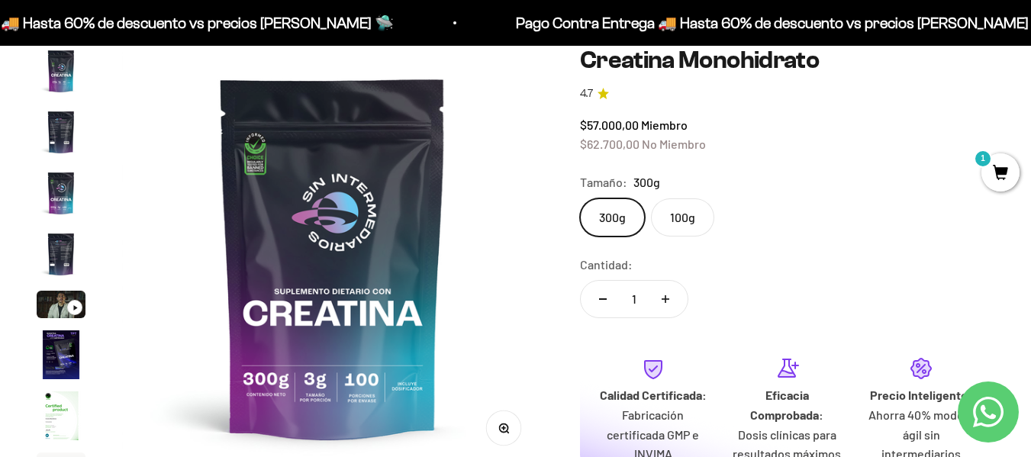
scroll to position [153, 0]
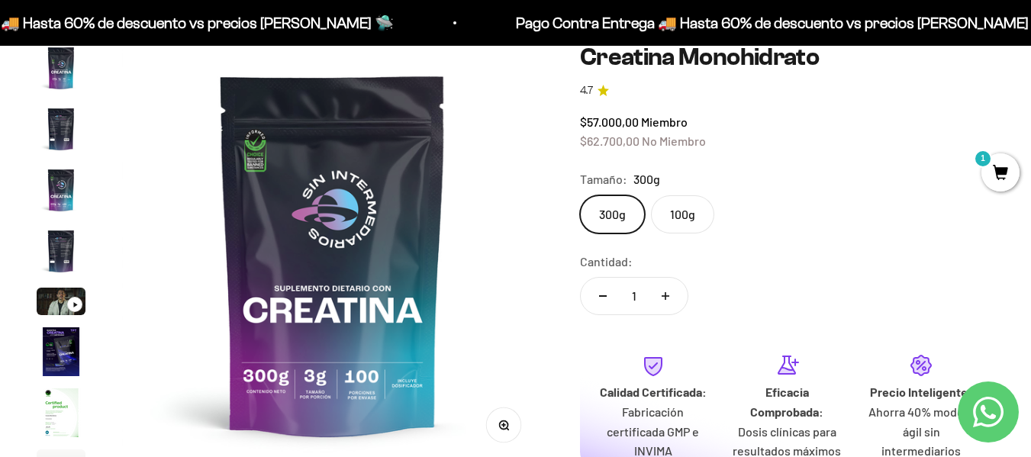
click at [681, 221] on label "100g" at bounding box center [682, 214] width 63 height 38
click at [580, 195] on input "100g" at bounding box center [579, 195] width 1 height 1
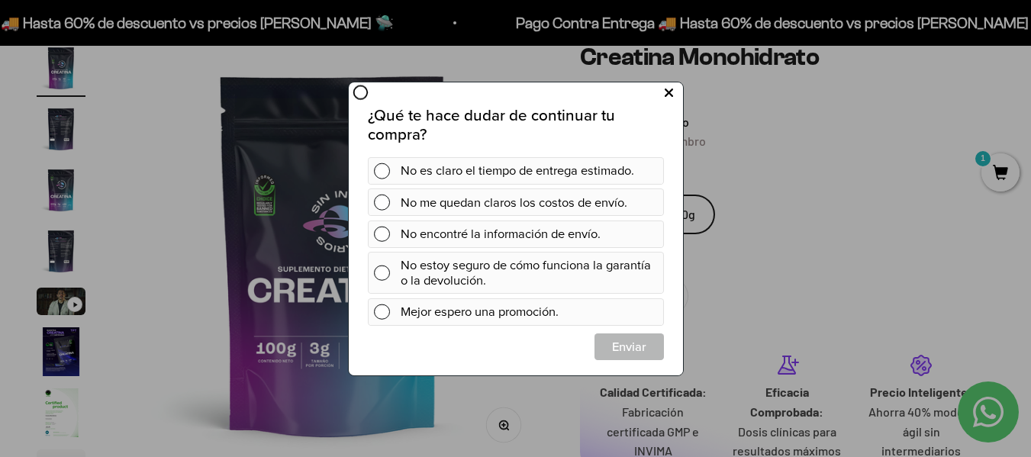
click at [666, 95] on icon at bounding box center [668, 92] width 8 height 21
click at [671, 89] on icon at bounding box center [668, 92] width 8 height 21
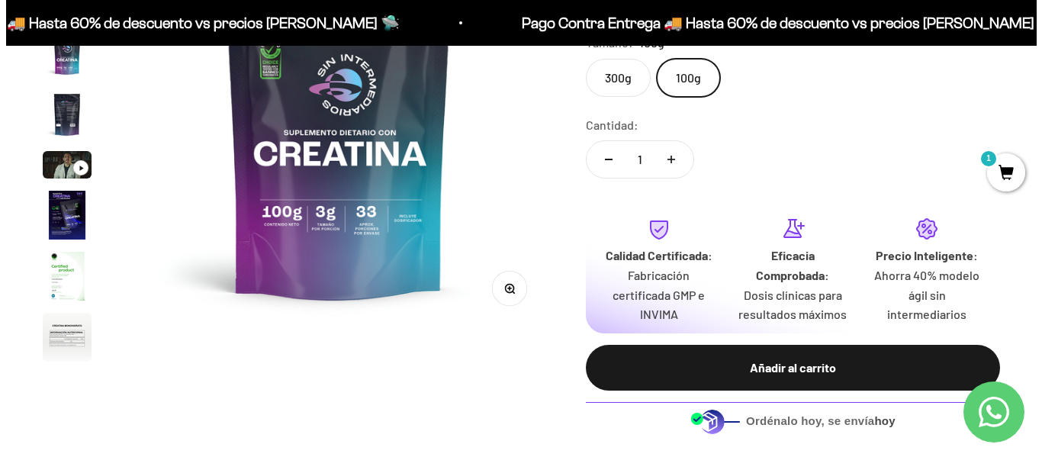
scroll to position [305, 0]
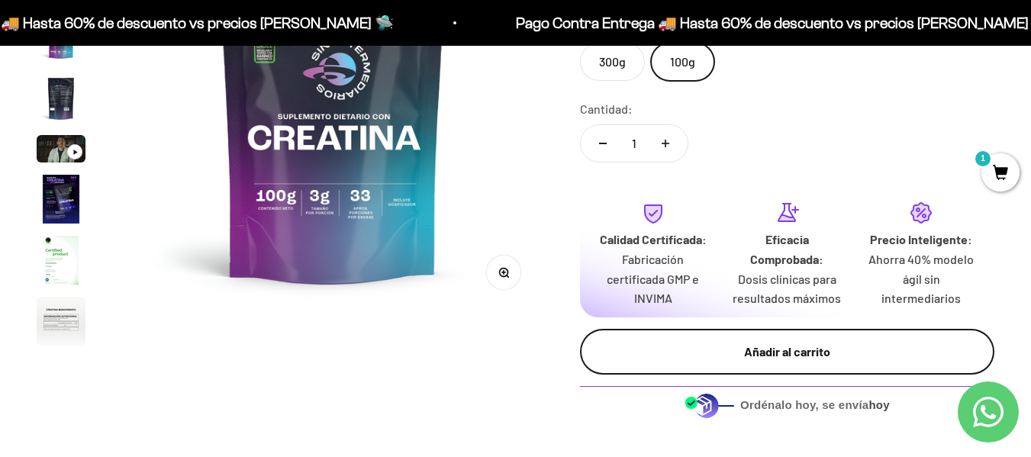
click at [807, 351] on div "Añadir al carrito" at bounding box center [786, 352] width 353 height 20
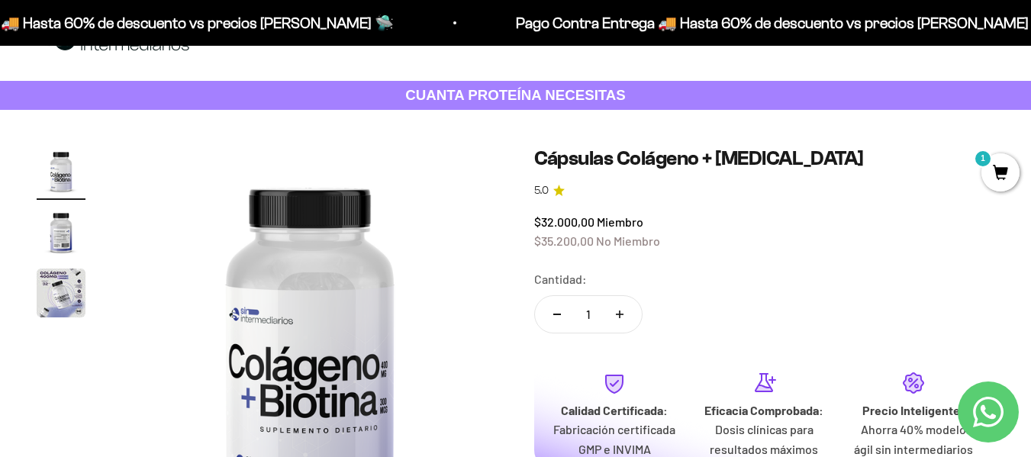
scroll to position [76, 0]
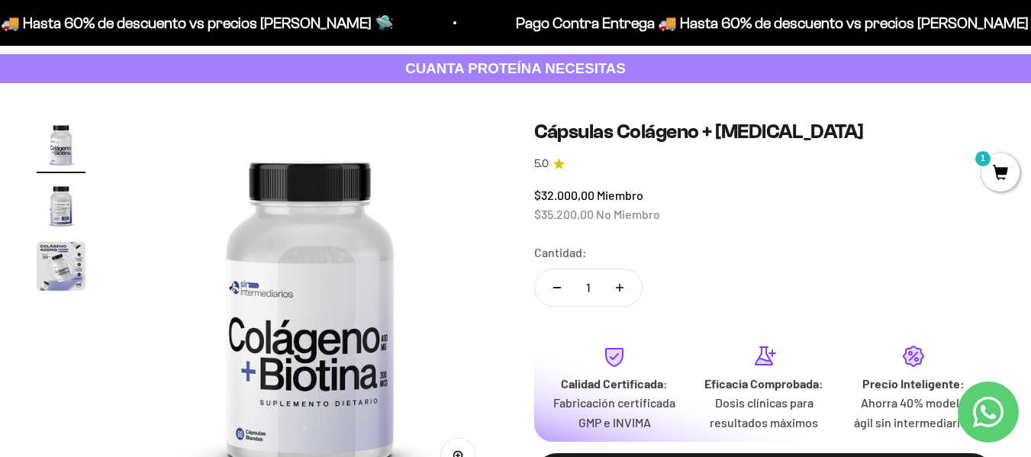
click at [69, 214] on img "Ir al artículo 2" at bounding box center [61, 205] width 49 height 49
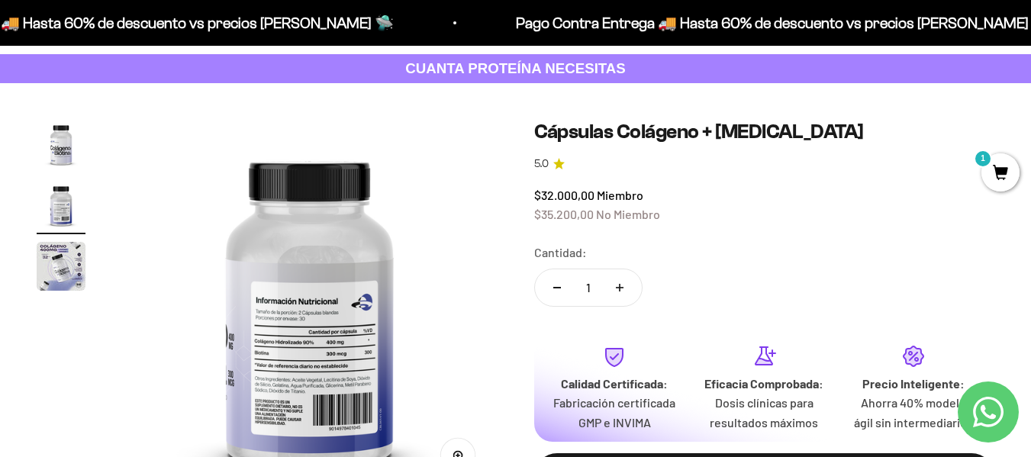
click at [308, 354] on img at bounding box center [309, 307] width 375 height 375
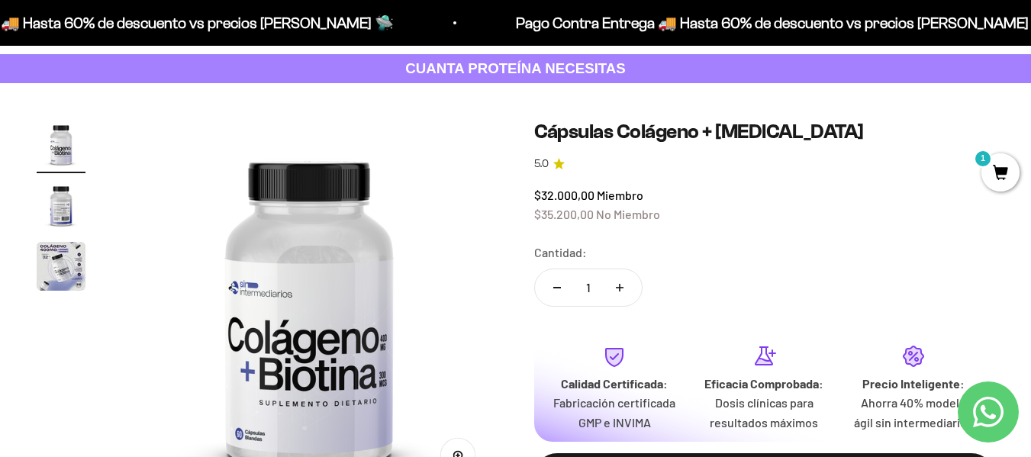
scroll to position [0, 0]
click at [66, 211] on img "Ir al artículo 2" at bounding box center [61, 205] width 49 height 49
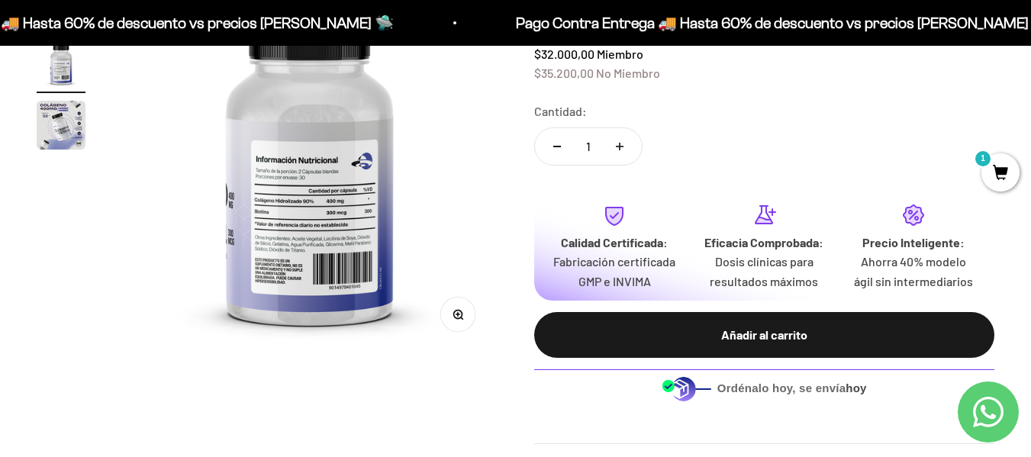
scroll to position [229, 0]
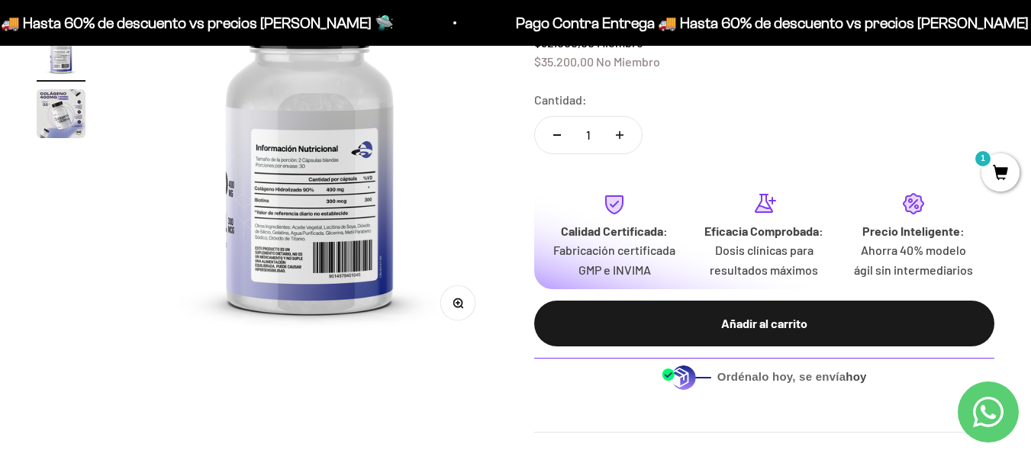
click at [465, 306] on button "Zoom" at bounding box center [457, 302] width 34 height 34
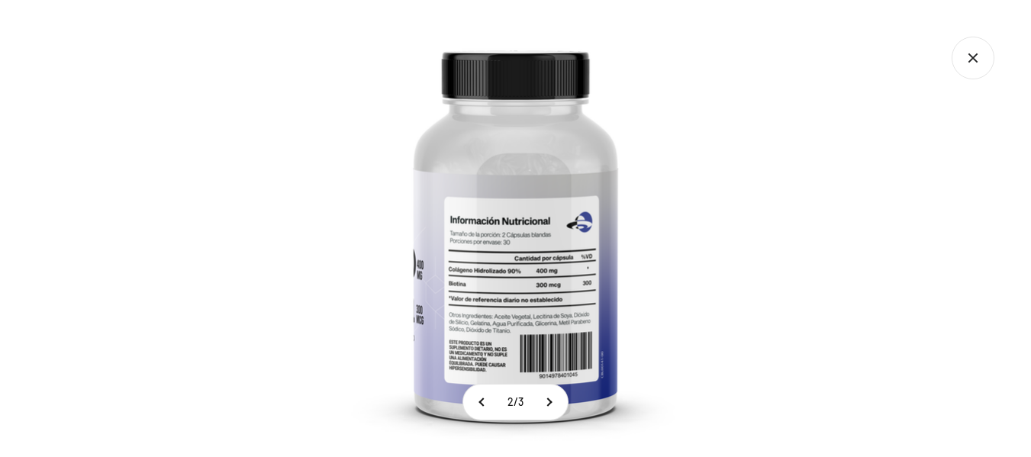
click at [520, 266] on img at bounding box center [515, 228] width 457 height 457
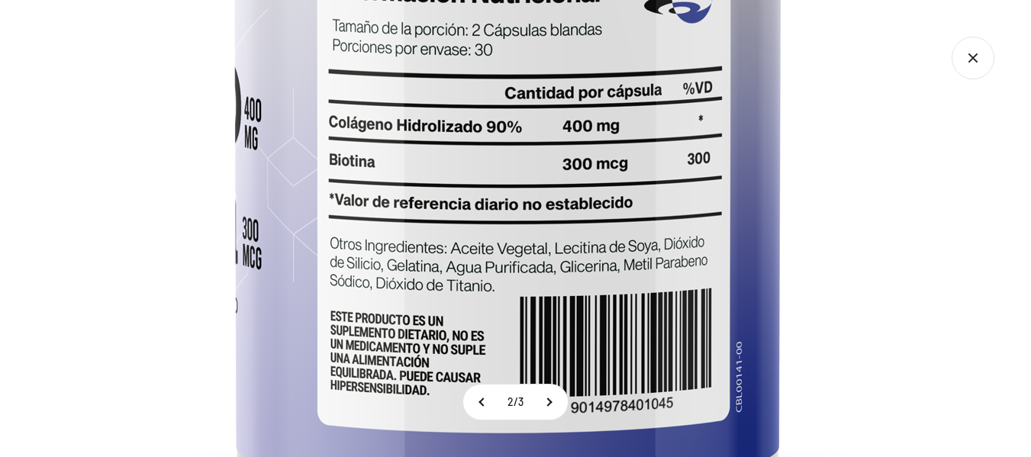
click at [800, 208] on img at bounding box center [507, 13] width 1221 height 1221
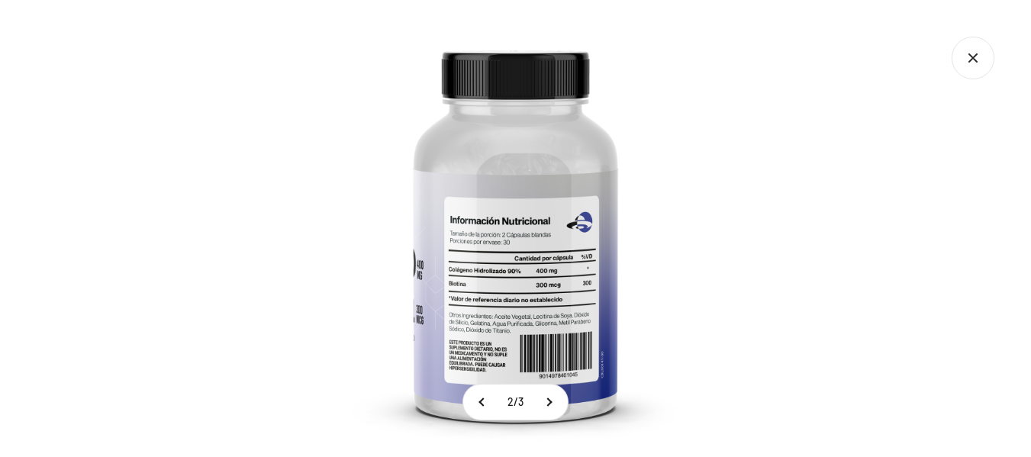
click at [565, 250] on img at bounding box center [515, 228] width 457 height 457
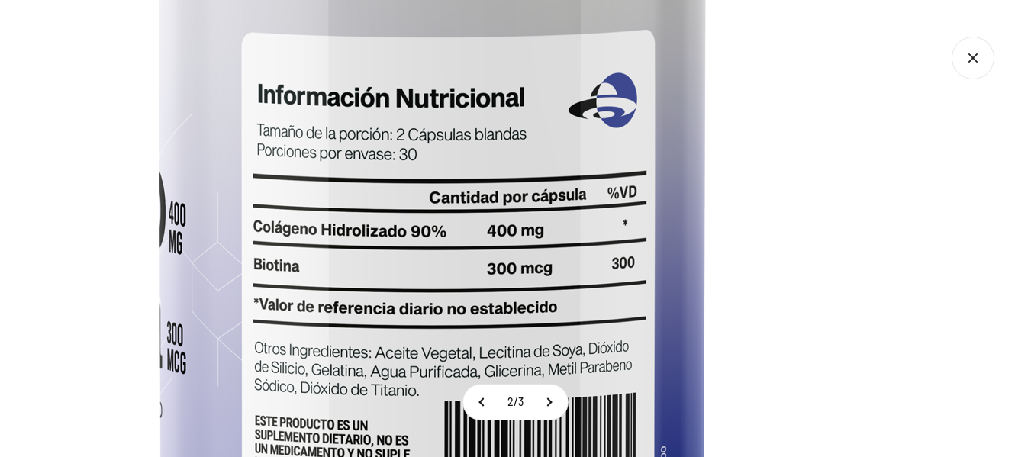
click at [776, 276] on img at bounding box center [431, 117] width 1221 height 1221
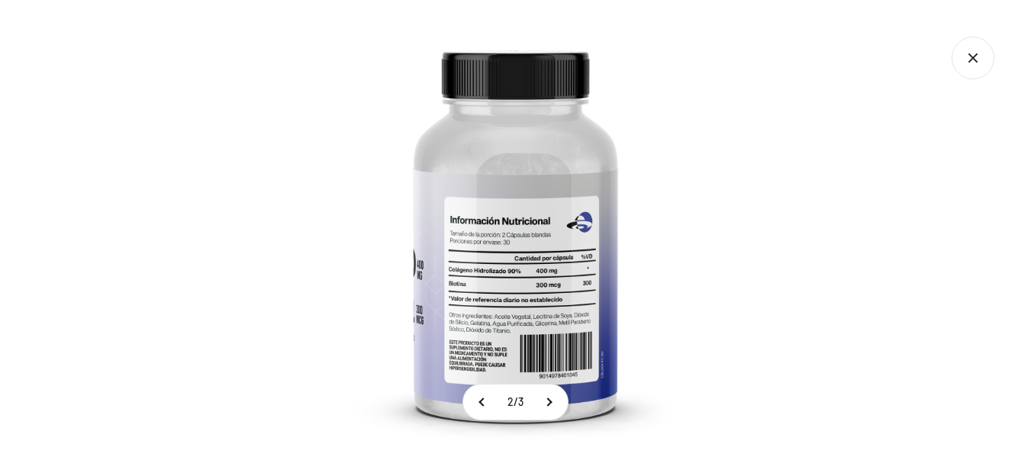
click at [974, 48] on icon "Cerrar galería" at bounding box center [973, 58] width 43 height 43
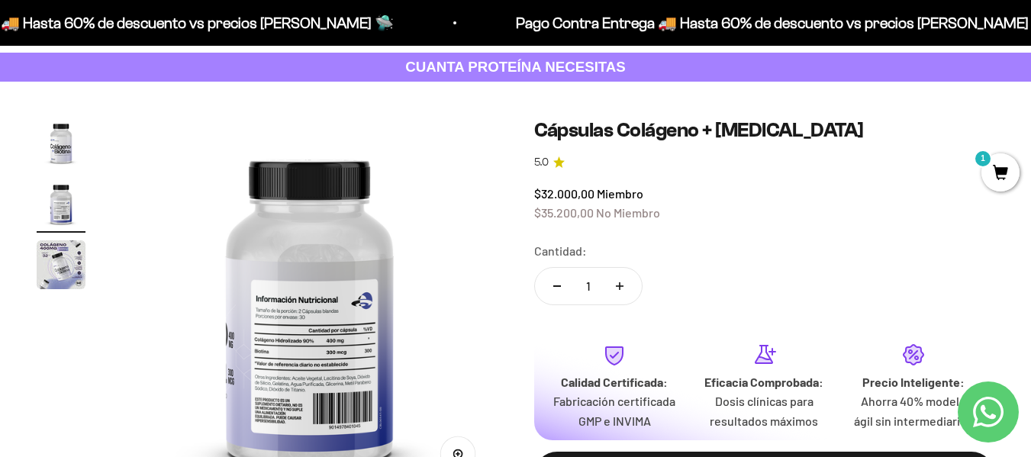
scroll to position [76, 0]
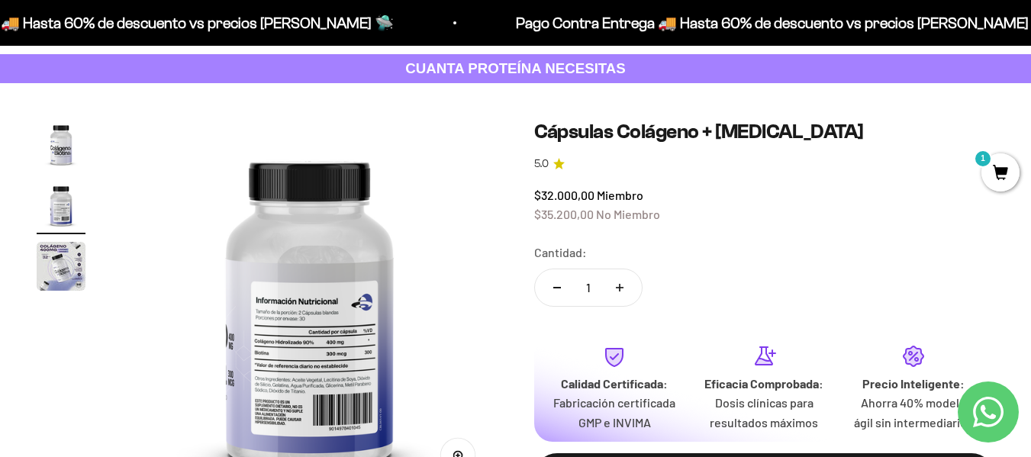
click at [37, 191] on img "Ir al artículo 2" at bounding box center [61, 205] width 49 height 49
click at [64, 201] on img "Ir al artículo 2" at bounding box center [61, 205] width 49 height 49
click at [58, 132] on img "Ir al artículo 1" at bounding box center [61, 144] width 49 height 49
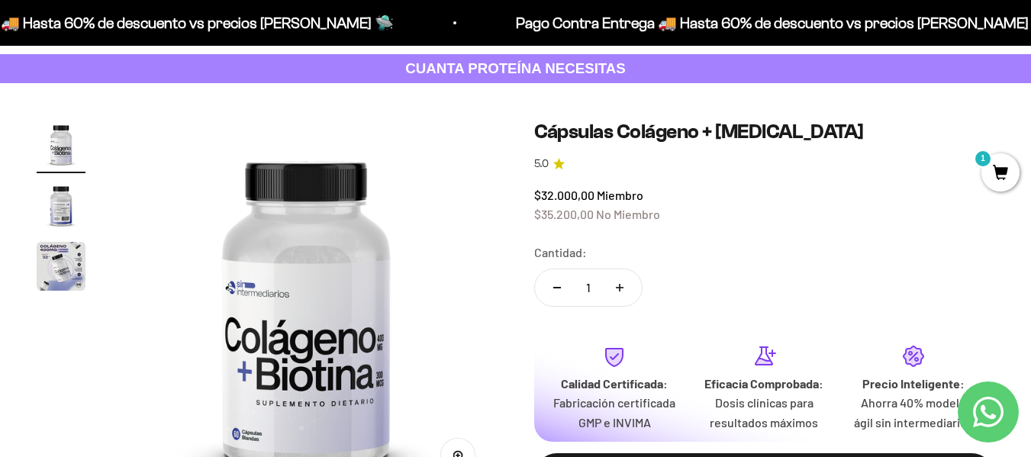
scroll to position [0, 0]
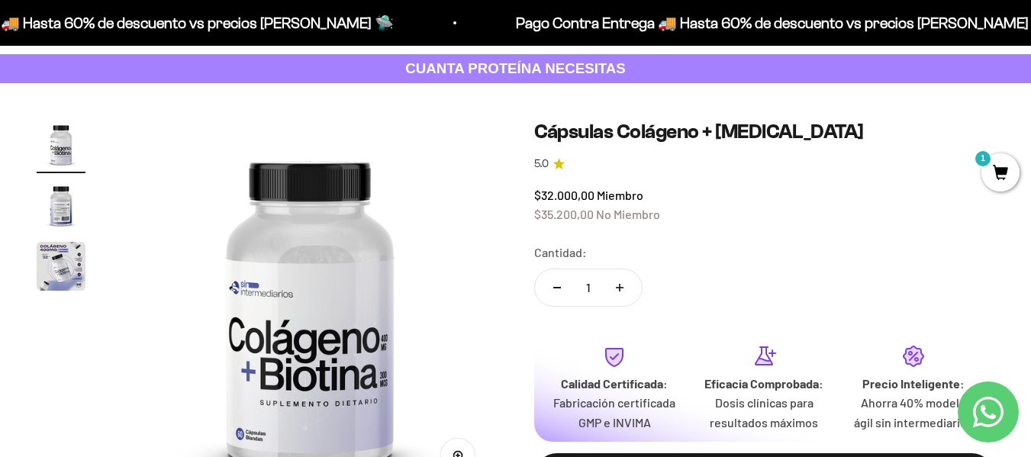
click at [46, 240] on page-dots at bounding box center [61, 207] width 49 height 175
click at [50, 253] on img "Ir al artículo 3" at bounding box center [61, 266] width 49 height 49
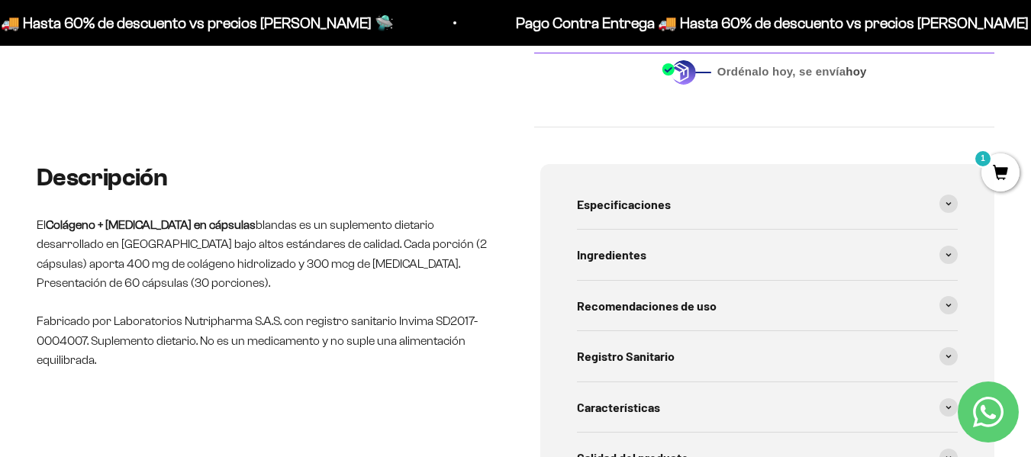
scroll to position [610, 0]
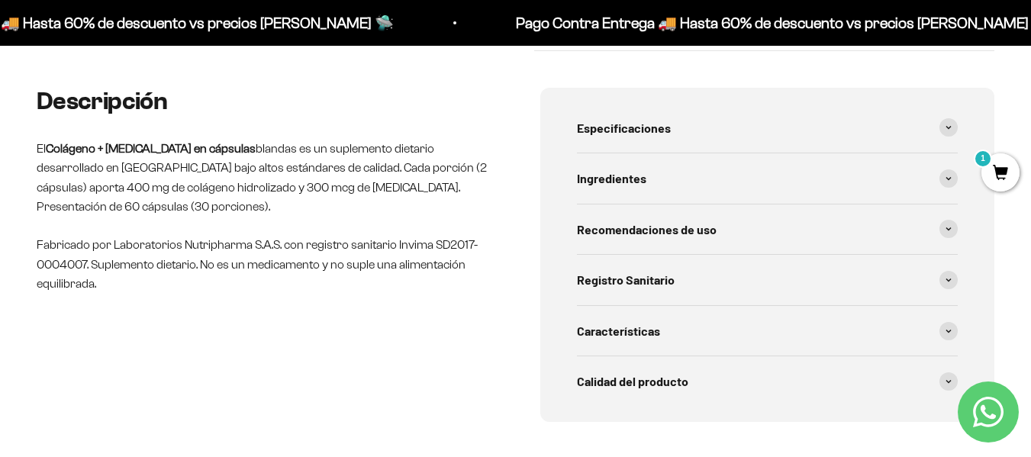
click at [958, 284] on div "Especificaciones Tipo de producto : Suplemento dietario en cápsulas blandas. Po…" at bounding box center [767, 255] width 455 height 335
click at [951, 289] on span at bounding box center [948, 280] width 18 height 18
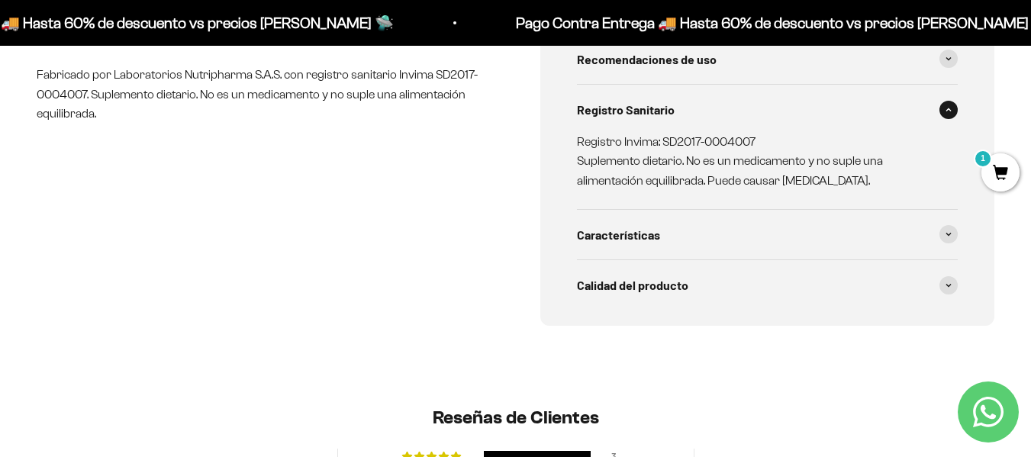
scroll to position [839, 0]
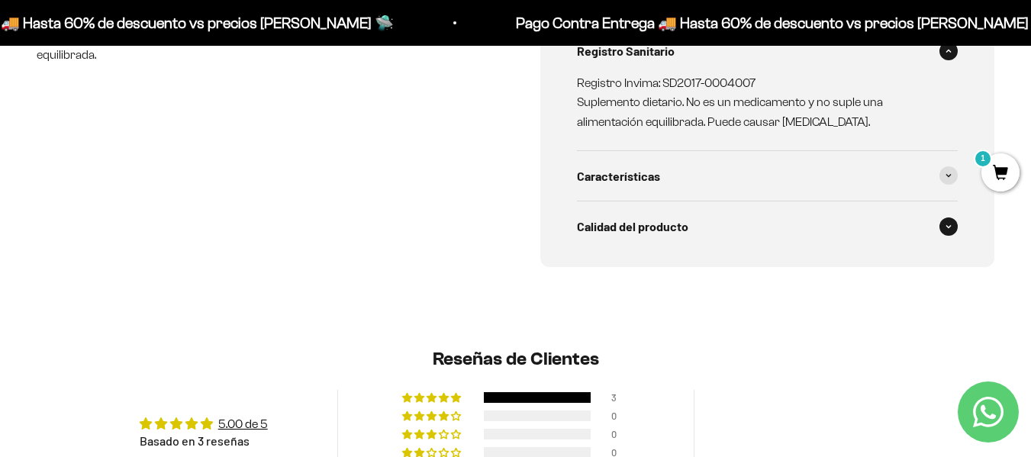
click at [952, 230] on span at bounding box center [948, 226] width 18 height 18
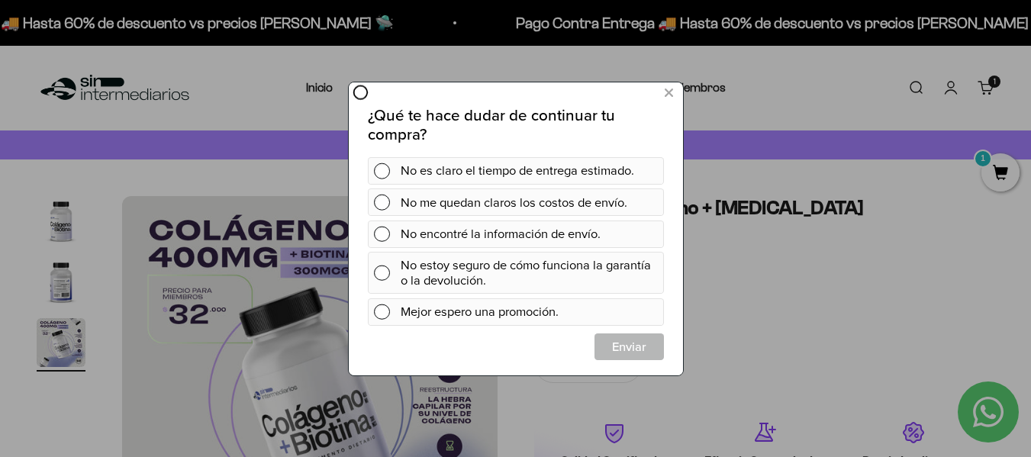
scroll to position [0, 0]
click at [662, 89] on button at bounding box center [668, 92] width 28 height 25
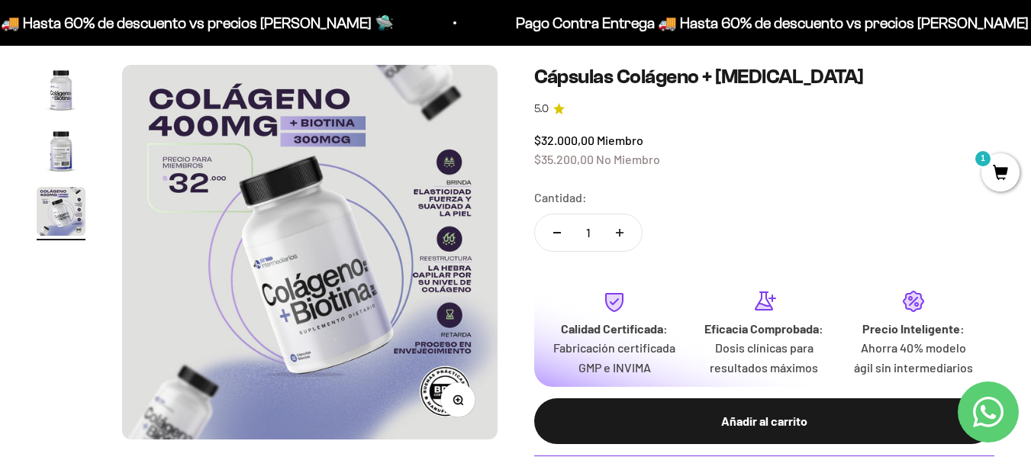
scroll to position [153, 0]
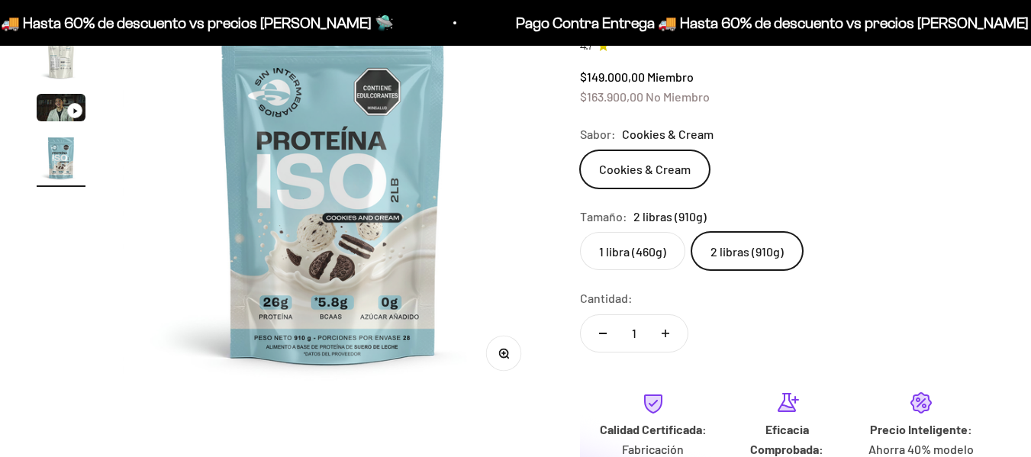
scroll to position [229, 0]
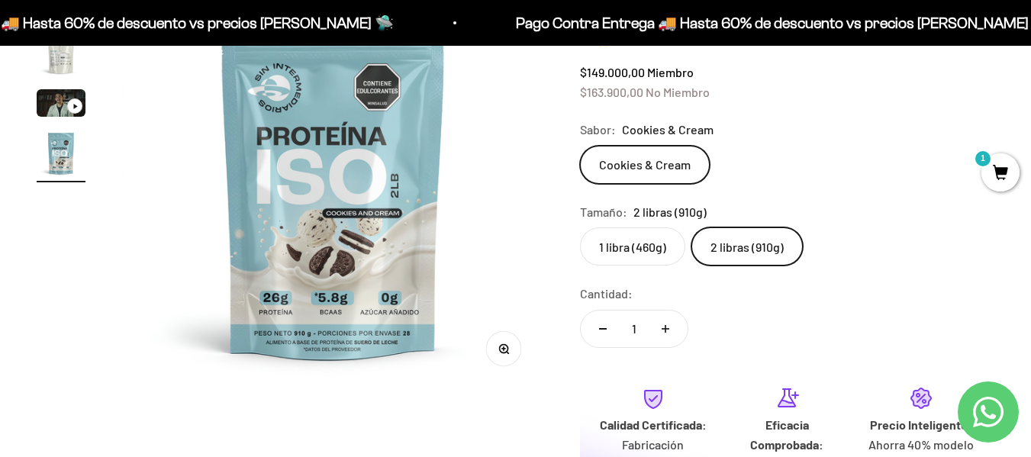
click at [700, 128] on span "Cookies & Cream" at bounding box center [668, 130] width 92 height 20
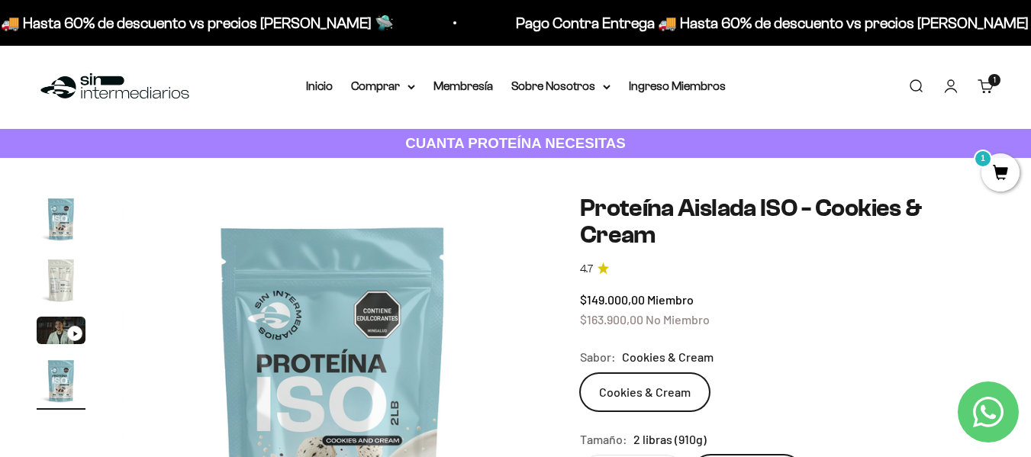
scroll to position [0, 0]
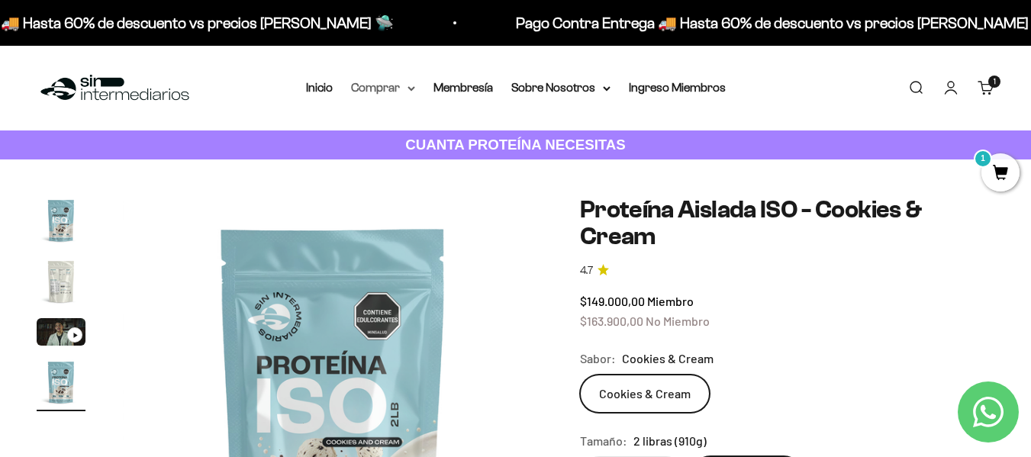
click at [395, 91] on summary "Comprar" at bounding box center [383, 88] width 64 height 20
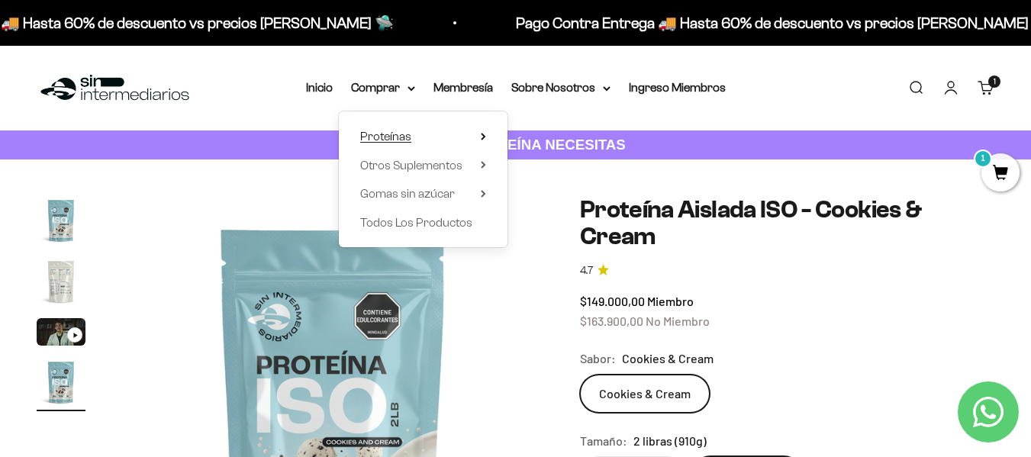
click at [485, 137] on icon at bounding box center [482, 137] width 3 height 6
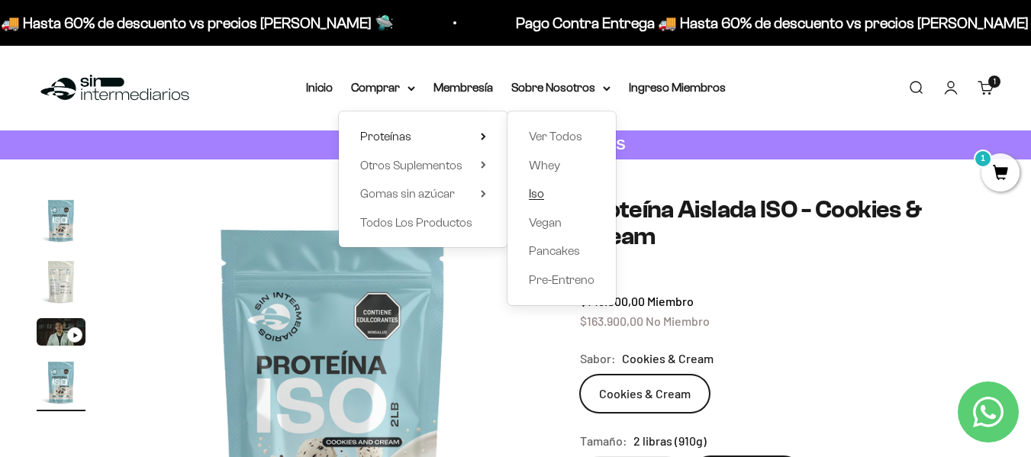
click at [542, 188] on span "Iso" at bounding box center [536, 193] width 15 height 13
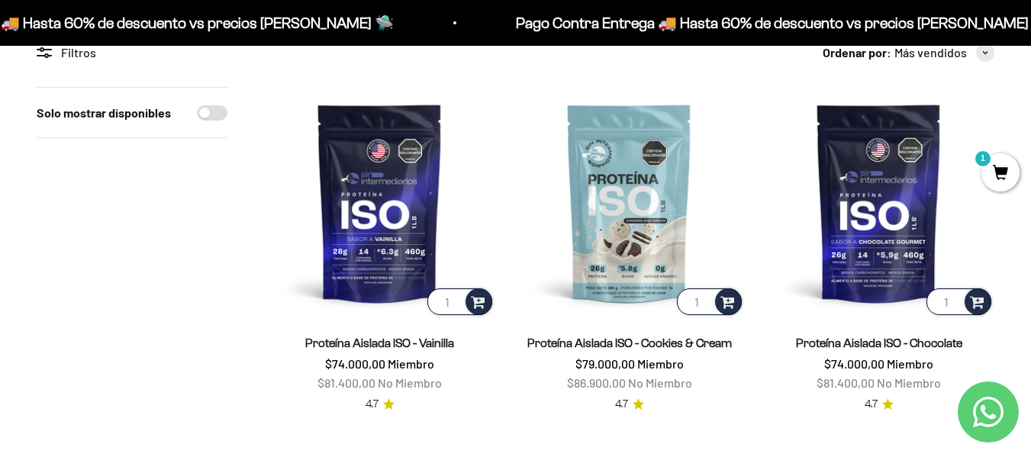
scroll to position [153, 0]
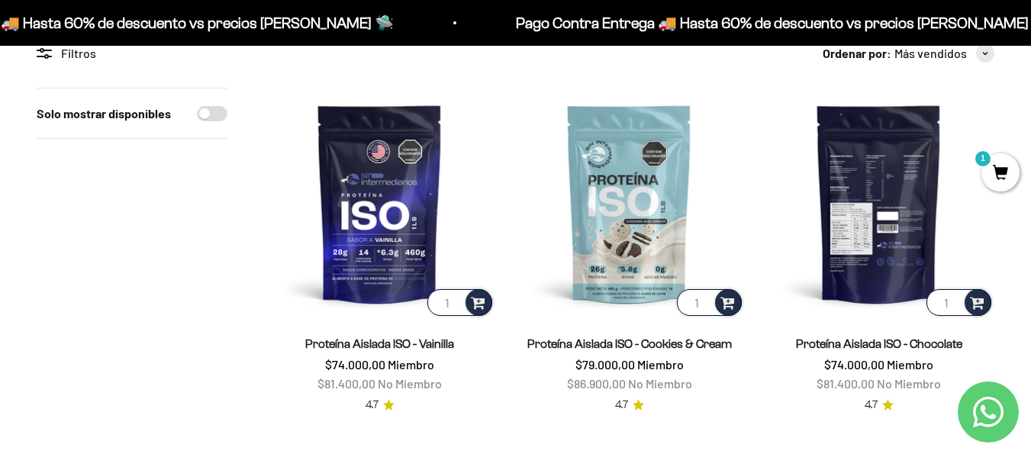
click at [924, 227] on img at bounding box center [878, 203] width 231 height 231
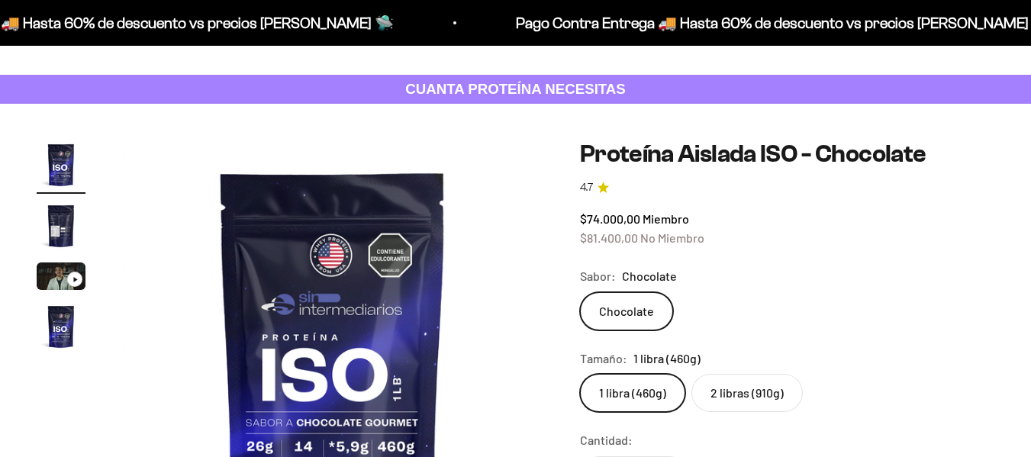
scroll to position [153, 0]
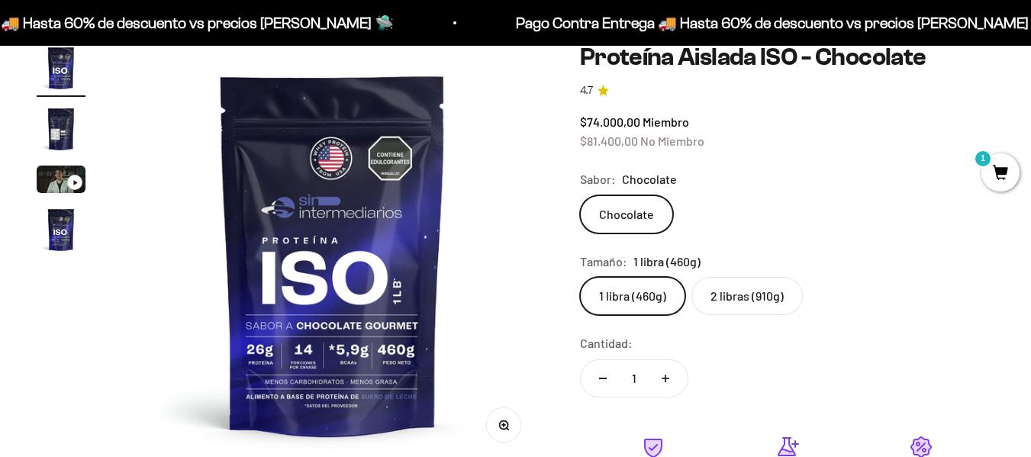
click at [744, 301] on label "2 libras (910g)" at bounding box center [746, 296] width 111 height 38
click at [580, 277] on input "2 libras (910g)" at bounding box center [579, 276] width 1 height 1
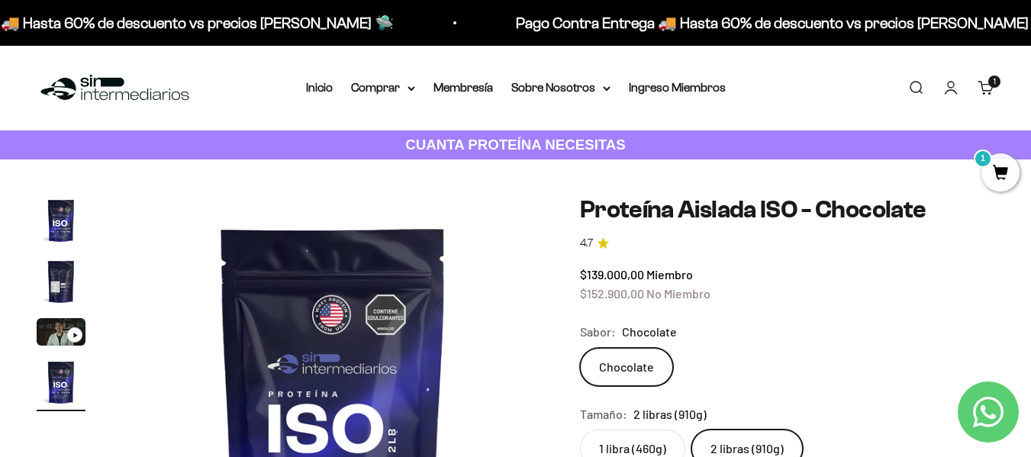
click at [318, 337] on img at bounding box center [333, 406] width 421 height 421
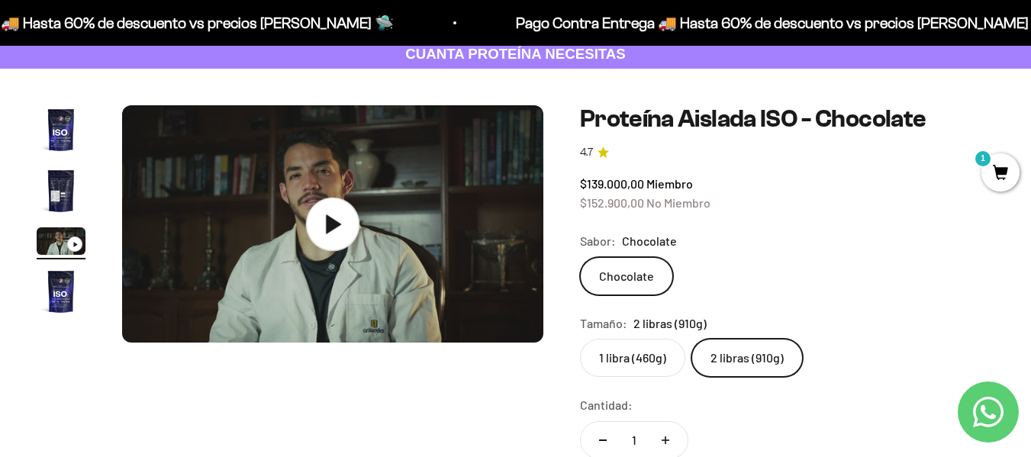
scroll to position [76, 0]
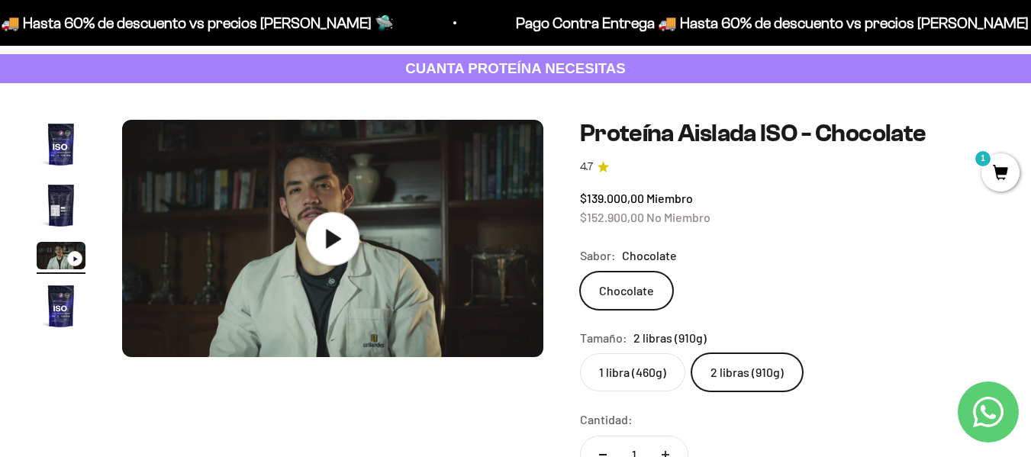
click at [527, 192] on img at bounding box center [332, 238] width 421 height 237
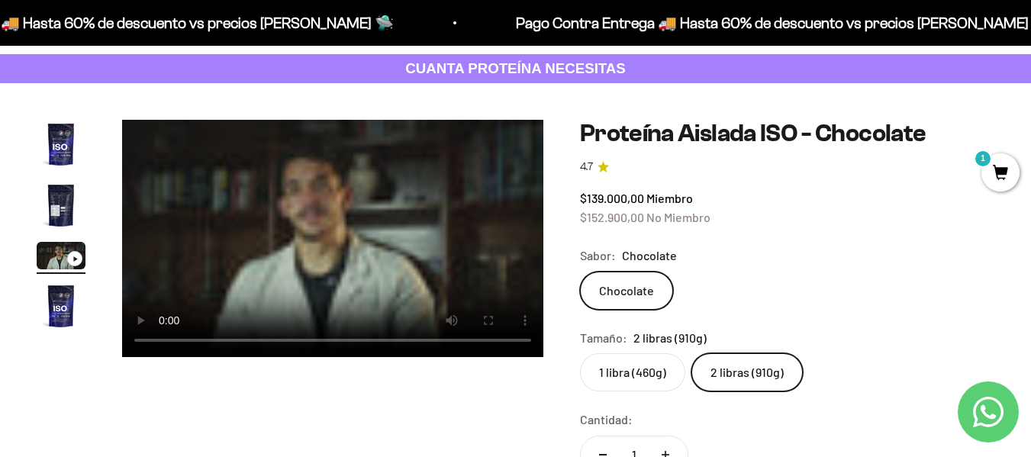
click at [59, 314] on img "Ir al artículo 4" at bounding box center [61, 306] width 49 height 49
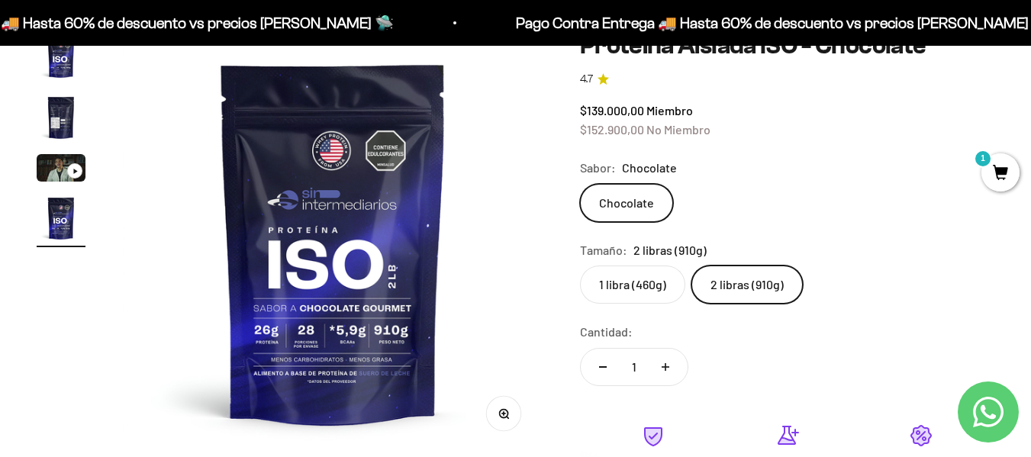
scroll to position [305, 0]
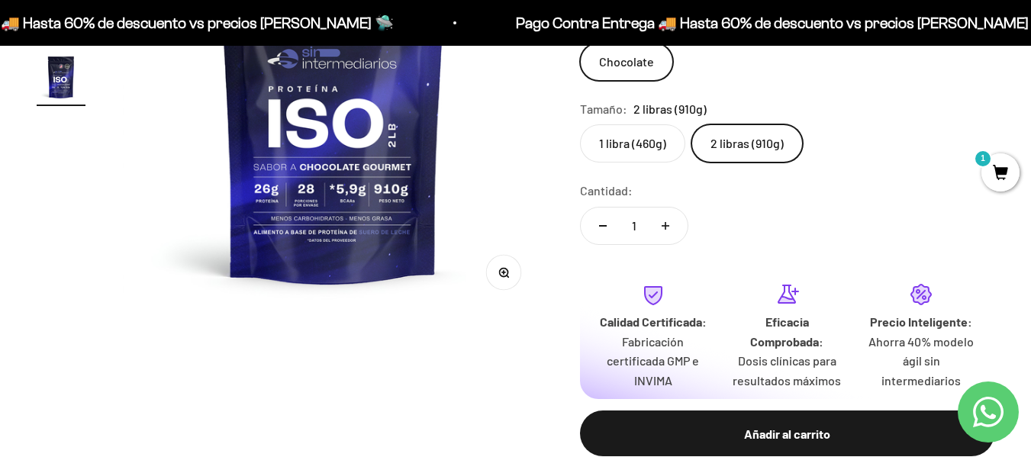
click at [509, 272] on button "Zoom" at bounding box center [503, 273] width 34 height 34
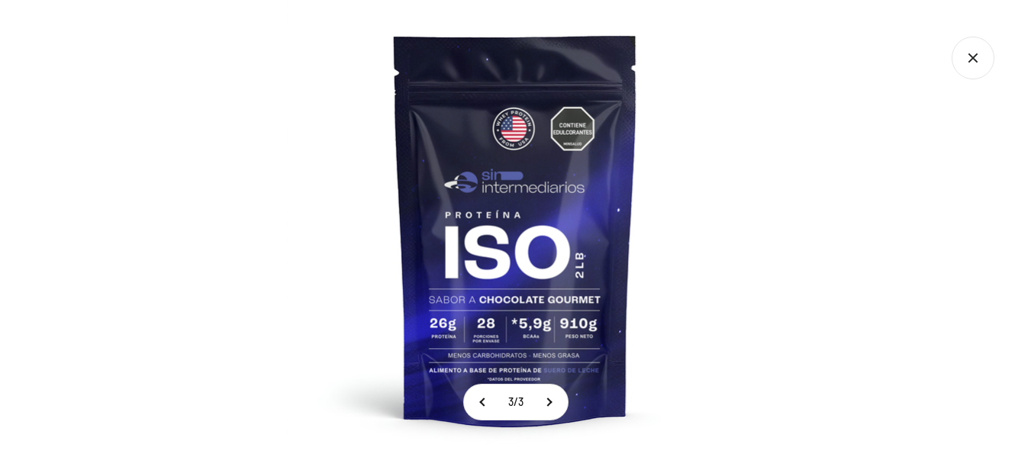
click at [514, 159] on img at bounding box center [515, 228] width 457 height 457
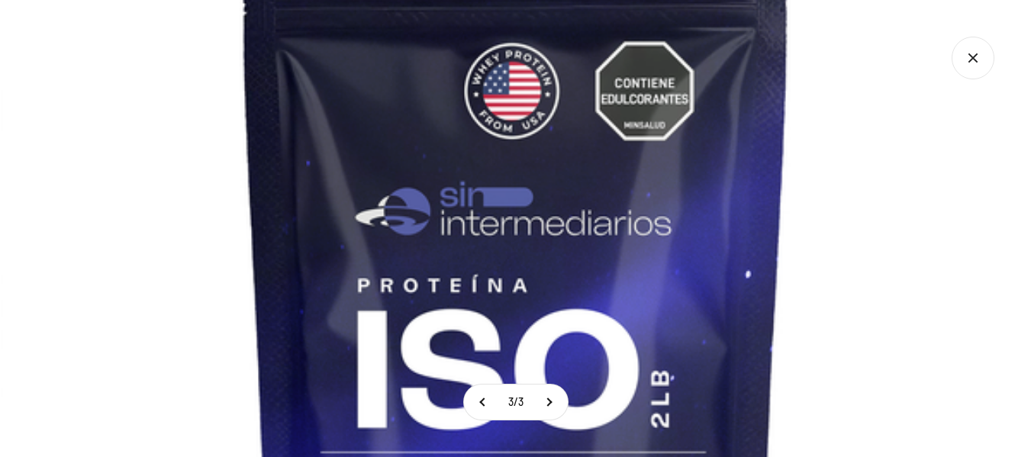
click at [836, 191] on img at bounding box center [516, 316] width 1030 height 1030
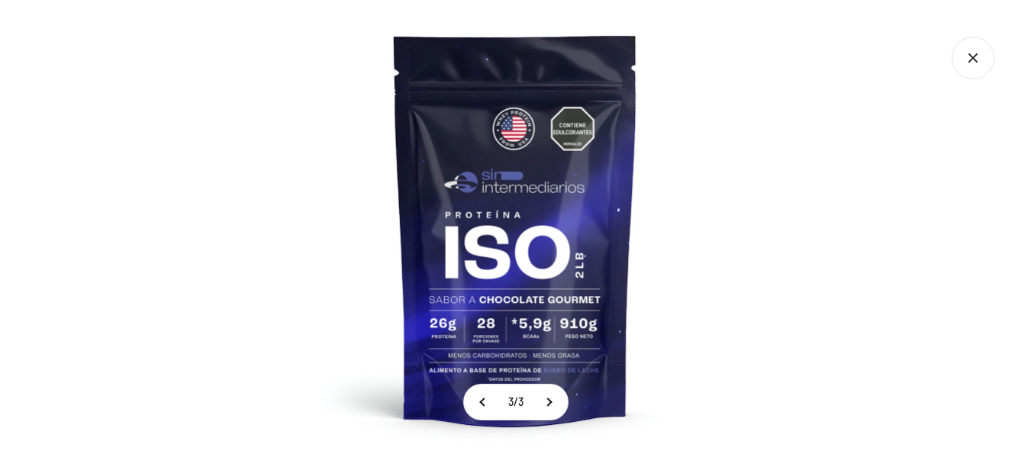
click at [980, 65] on icon "Cerrar galería" at bounding box center [973, 58] width 43 height 43
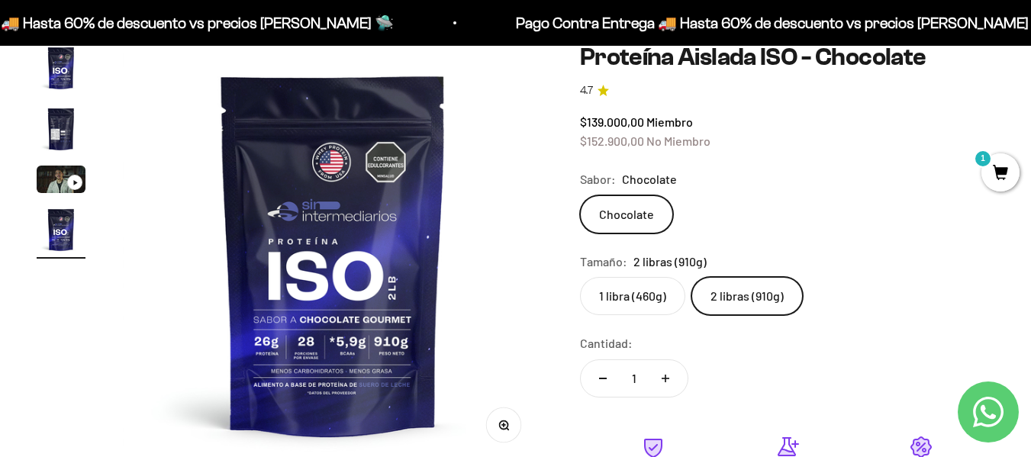
scroll to position [0, 0]
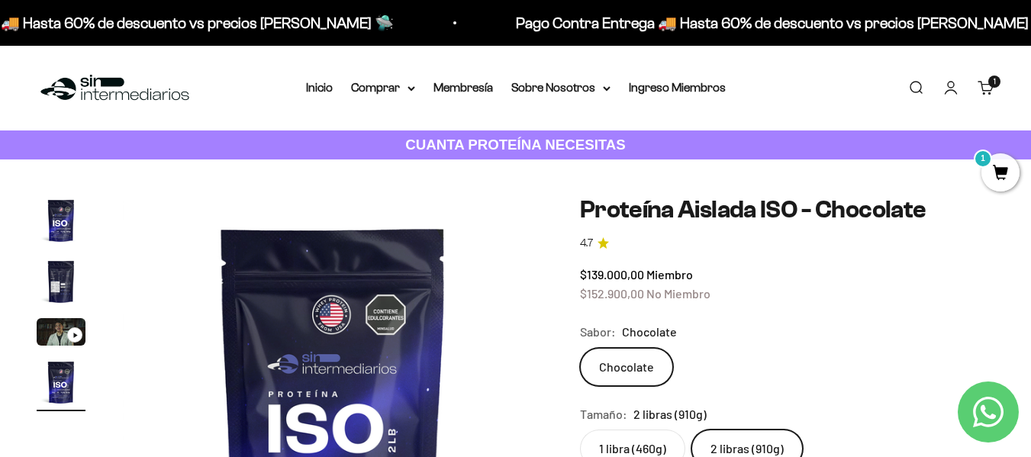
click at [336, 89] on nav "Inicio Comprar Proteínas Ver Todos Whey Iso Vegan" at bounding box center [516, 88] width 420 height 20
click at [321, 89] on link "Inicio" at bounding box center [319, 87] width 27 height 13
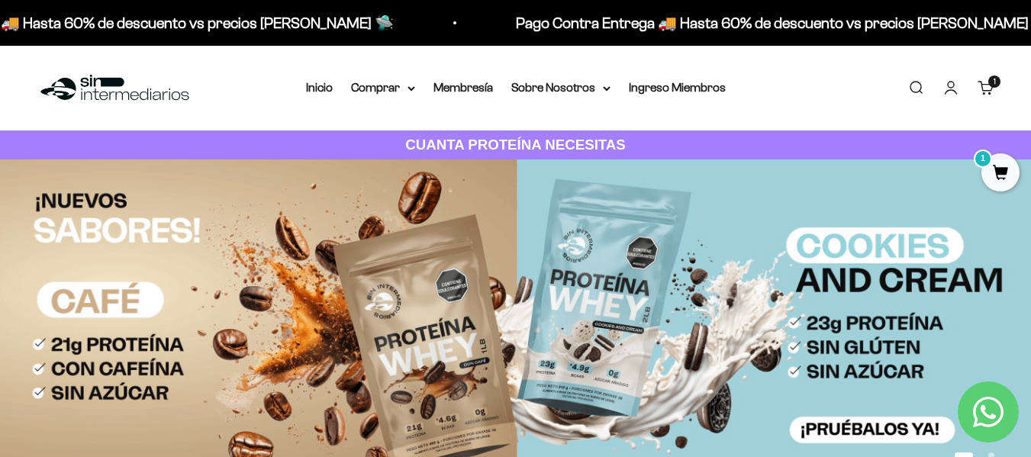
click at [987, 90] on link "Carrito 1 artículo 1" at bounding box center [985, 87] width 17 height 17
